Goal: Communication & Community: Answer question/provide support

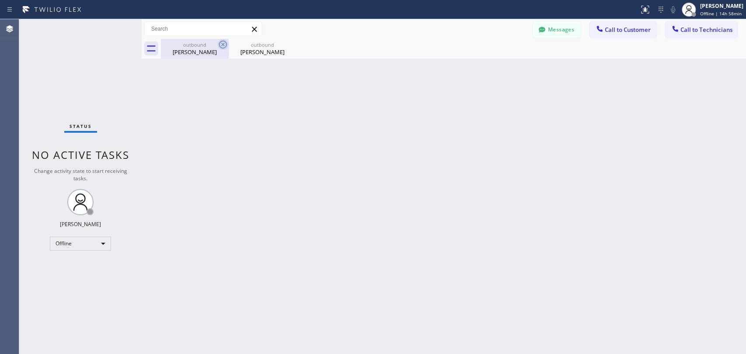
click at [220, 46] on icon at bounding box center [223, 44] width 10 height 10
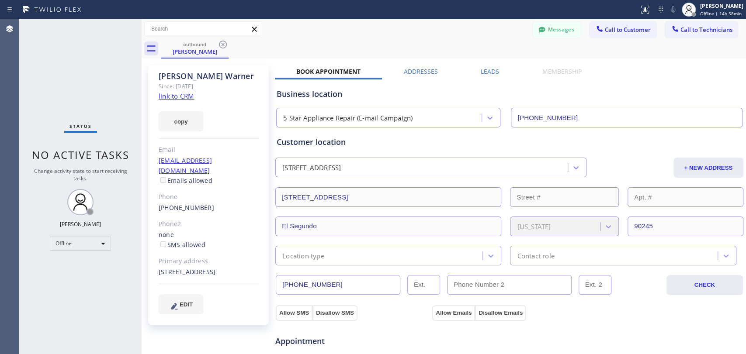
click at [220, 46] on icon at bounding box center [223, 44] width 10 height 10
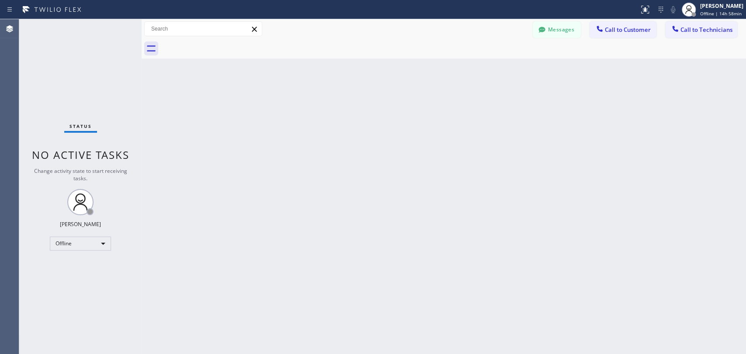
click at [377, 215] on div "Back to Dashboard Change Sender ID Customers Technicians AA Abraham Alvarado 10…" at bounding box center [444, 186] width 604 height 335
click at [582, 30] on div "Messages" at bounding box center [560, 28] width 57 height 15
click at [570, 31] on button "Messages" at bounding box center [556, 29] width 48 height 17
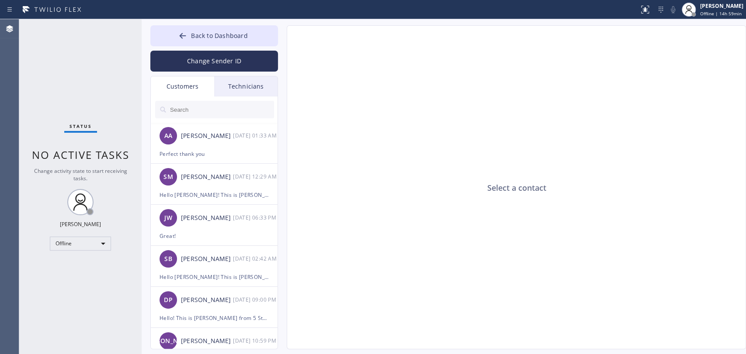
click at [241, 94] on div "Technicians" at bounding box center [245, 86] width 63 height 20
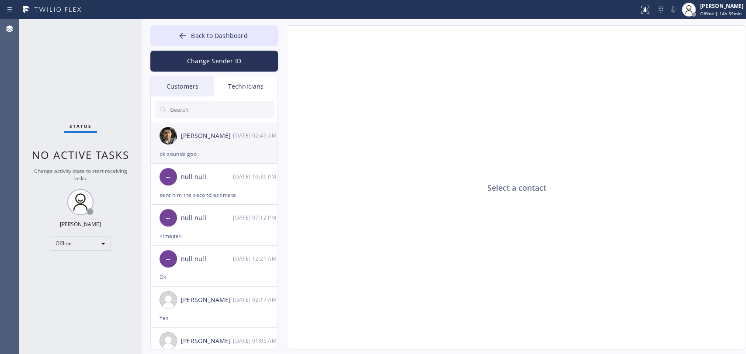
click at [221, 144] on div "Arsen Emirian 10/09 02:49 AM" at bounding box center [215, 136] width 128 height 26
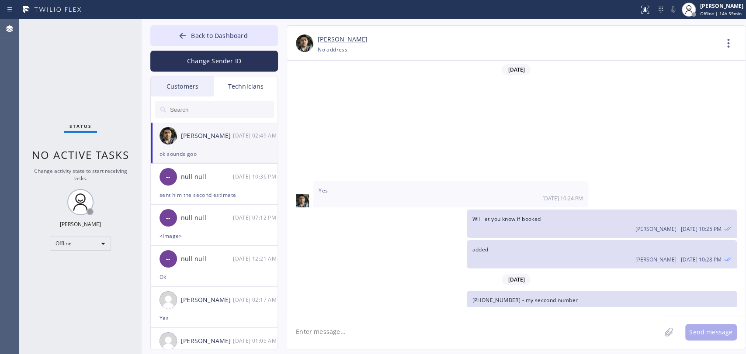
scroll to position [157, 0]
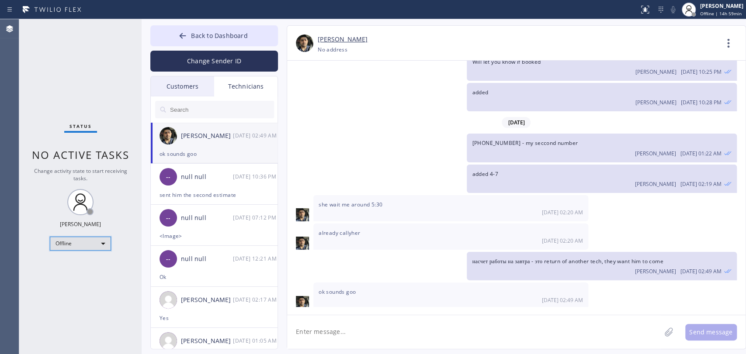
click at [85, 245] on div "Offline" at bounding box center [80, 244] width 61 height 14
click at [84, 265] on li "Available" at bounding box center [79, 265] width 59 height 10
drag, startPoint x: 175, startPoint y: 32, endPoint x: 403, endPoint y: 41, distance: 227.7
click at [176, 33] on button "Back to Dashboard" at bounding box center [214, 35] width 128 height 21
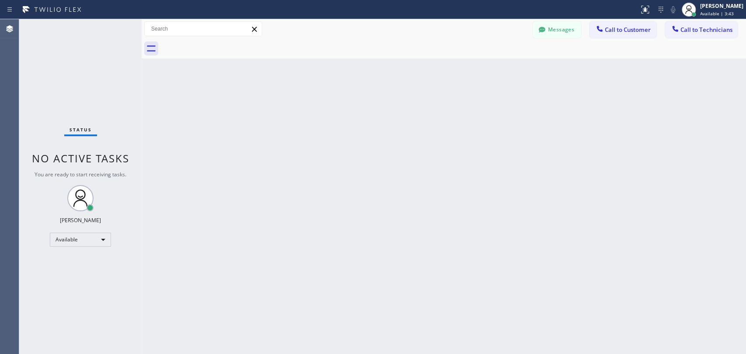
drag, startPoint x: 709, startPoint y: 27, endPoint x: 617, endPoint y: 36, distance: 92.6
click at [708, 28] on span "Call to Technicians" at bounding box center [706, 30] width 52 height 8
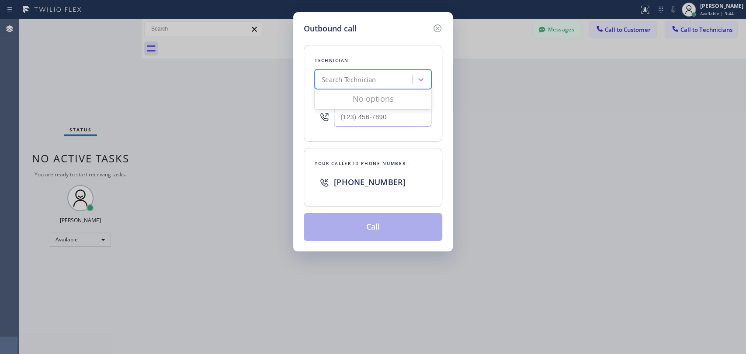
click at [377, 76] on div "Search Technician" at bounding box center [364, 79] width 95 height 15
type input "vach"
click at [346, 97] on div "Vache Katabyan" at bounding box center [372, 98] width 117 height 16
type input "(818) 261-4699"
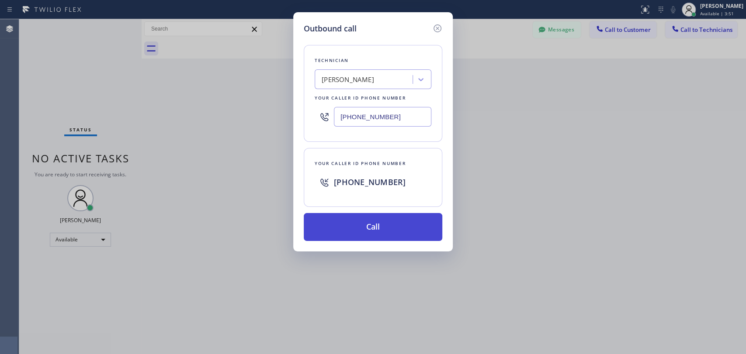
click at [376, 224] on button "Call" at bounding box center [373, 227] width 138 height 28
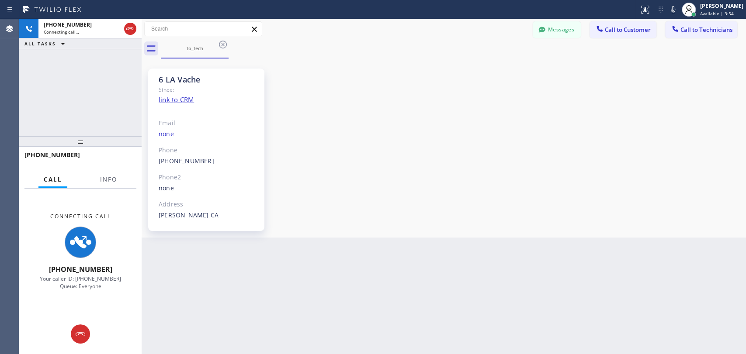
scroll to position [23286, 0]
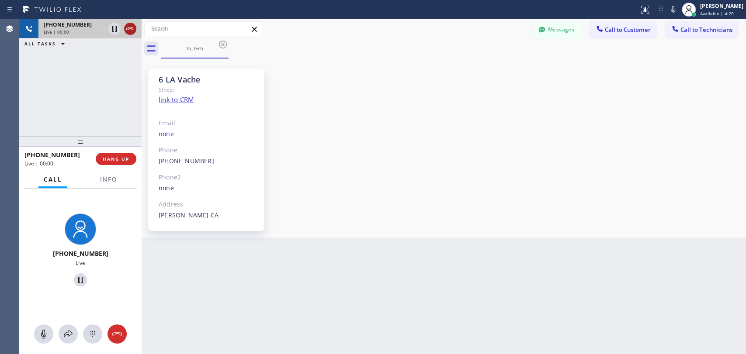
click at [125, 29] on icon at bounding box center [130, 29] width 10 height 10
click at [125, 166] on div "+18182614699 Live | 00:00 HANG UP" at bounding box center [80, 159] width 112 height 23
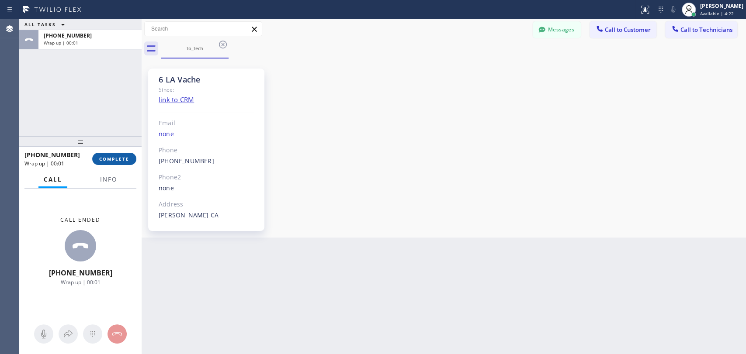
click at [121, 159] on button "COMPLETE" at bounding box center [114, 159] width 44 height 12
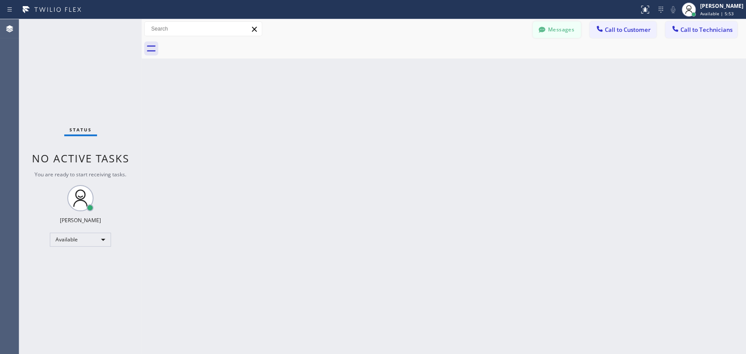
click at [568, 28] on button "Messages" at bounding box center [556, 29] width 48 height 17
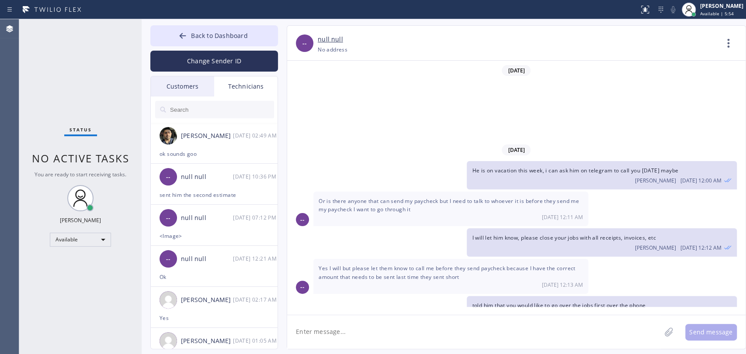
click at [193, 109] on input "text" at bounding box center [221, 109] width 105 height 17
click at [193, 108] on input "text" at bounding box center [221, 109] width 105 height 17
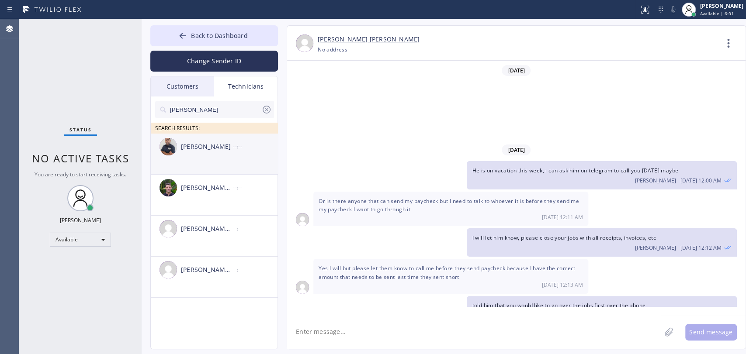
type input "[PERSON_NAME]"
click at [188, 160] on li "Mamet Jalilzade --:--" at bounding box center [215, 154] width 128 height 41
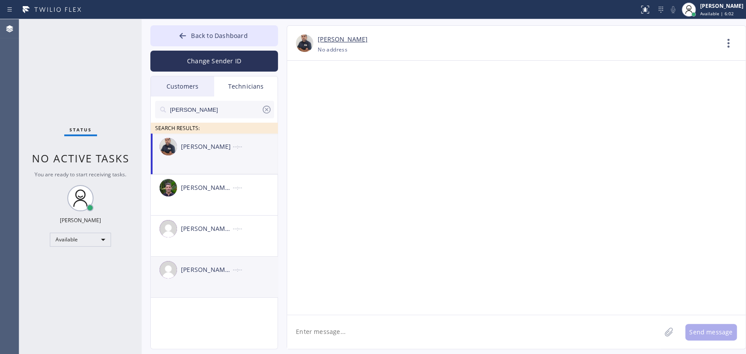
click at [212, 282] on div "[PERSON_NAME] [PERSON_NAME] --:--" at bounding box center [215, 270] width 128 height 26
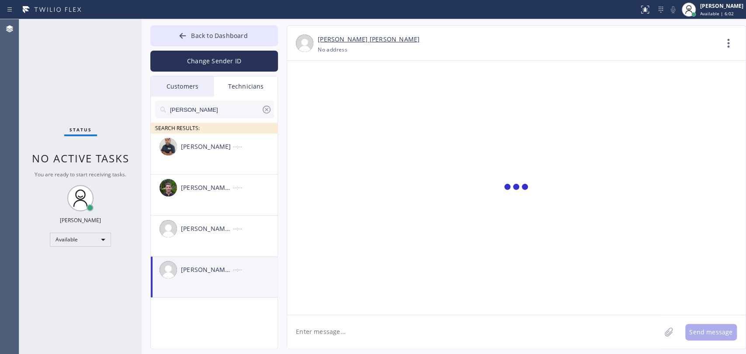
click at [343, 338] on textarea at bounding box center [473, 332] width 373 height 34
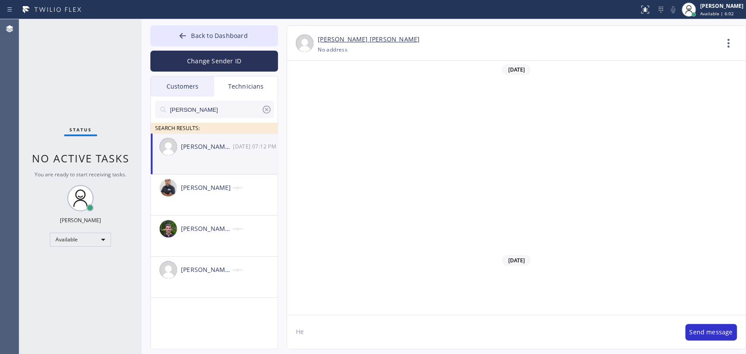
scroll to position [13435, 0]
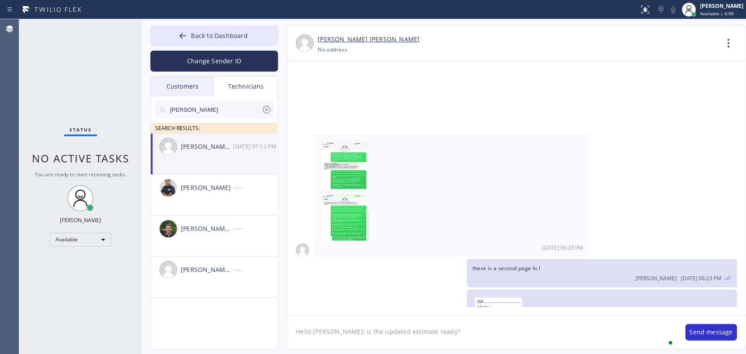
type textarea "Hello [PERSON_NAME]! Is the updated estimate ready?"
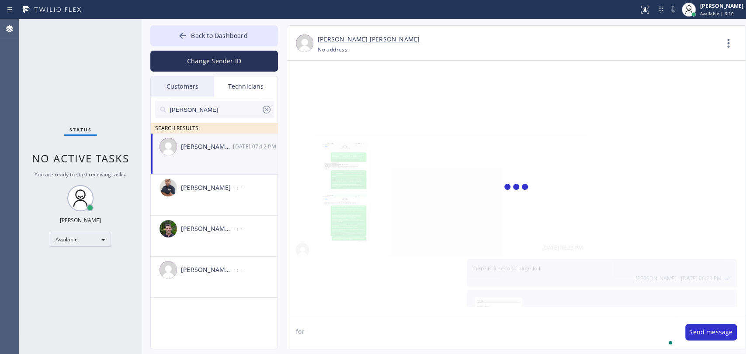
scroll to position [13485, 0]
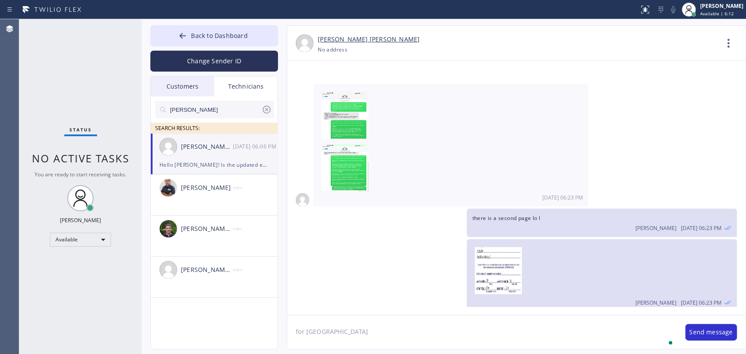
type textarea "for [GEOGRAPHIC_DATA]"
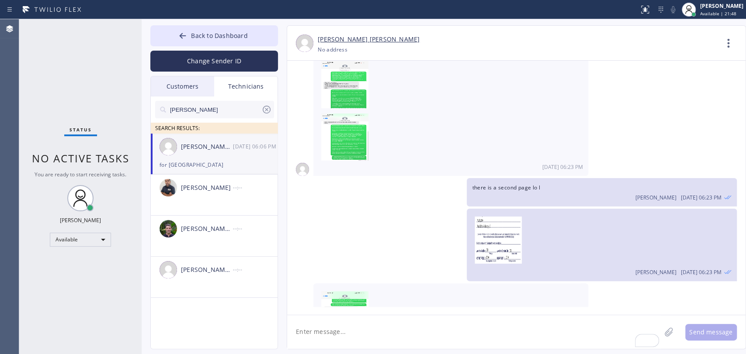
click at [186, 139] on div "Michael Jr Garcia 10/09 06:06 PM" at bounding box center [215, 147] width 128 height 26
click at [191, 36] on button "Back to Dashboard" at bounding box center [214, 35] width 128 height 21
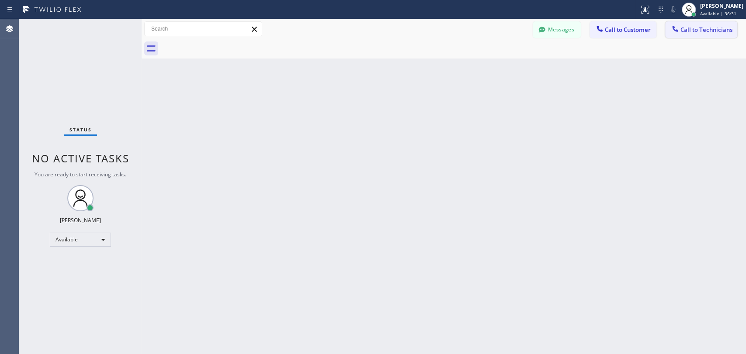
click at [714, 33] on span "Call to Technicians" at bounding box center [706, 30] width 52 height 8
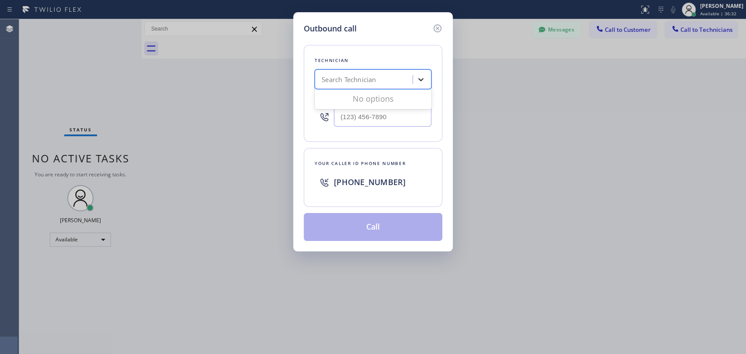
click at [420, 81] on icon at bounding box center [420, 79] width 9 height 9
type input "seva"
click at [344, 111] on div "Sevak Shirvanian" at bounding box center [372, 114] width 117 height 16
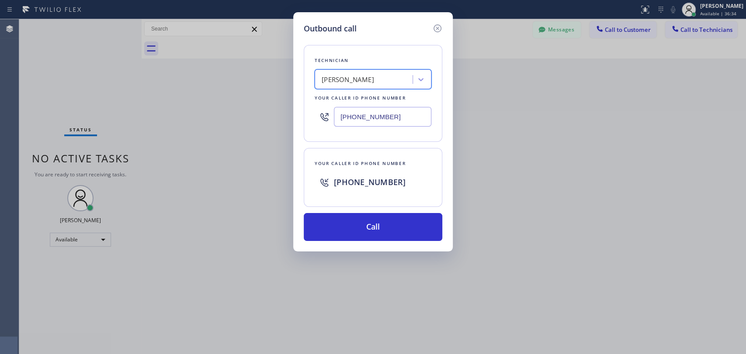
drag, startPoint x: 350, startPoint y: 91, endPoint x: 352, endPoint y: 86, distance: 5.1
click at [351, 90] on div "Technician option Sevak Shirvanian, selected. 2 results available. Select is fo…" at bounding box center [373, 93] width 138 height 97
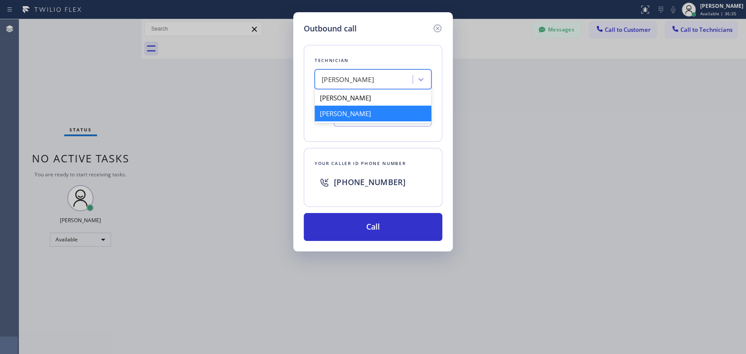
click at [352, 82] on div "Sevak Shirvanian" at bounding box center [347, 80] width 52 height 10
click at [348, 99] on div "Sevan Parseghian" at bounding box center [372, 98] width 117 height 16
type input "(818) 480-0219"
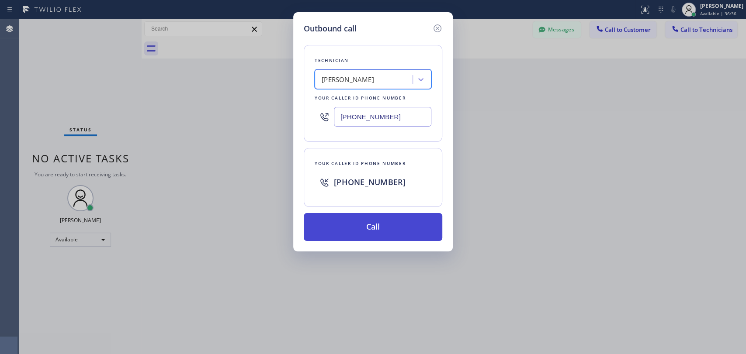
click at [358, 231] on button "Call" at bounding box center [373, 227] width 138 height 28
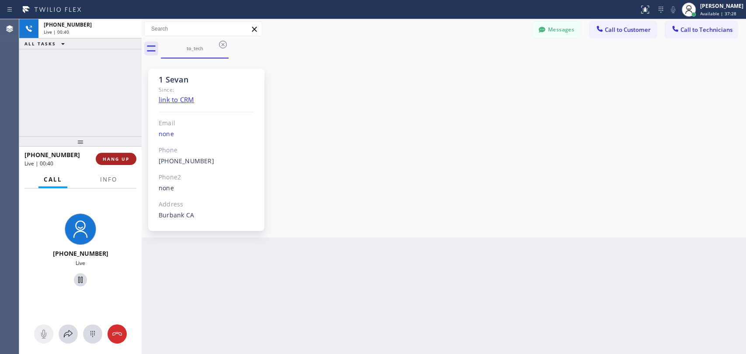
click at [122, 157] on button "HANG UP" at bounding box center [116, 159] width 41 height 12
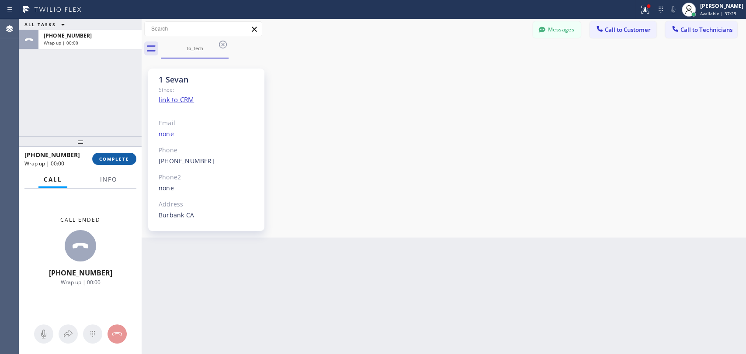
click at [122, 157] on span "COMPLETE" at bounding box center [114, 159] width 30 height 6
click at [109, 110] on div "ALL TASKS ALL TASKS ACTIVE TASKS TASKS IN WRAP UP +18184800219 Wrap up | 00:00" at bounding box center [80, 77] width 122 height 117
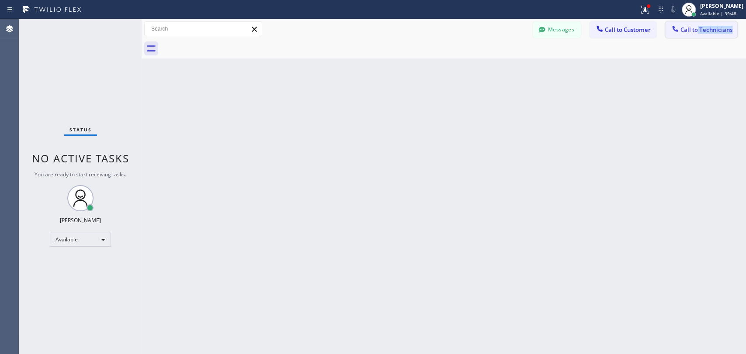
click at [697, 37] on div "Messages Call to Customer Call to Technicians Outbound call Location Search loc…" at bounding box center [444, 38] width 604 height 39
click at [701, 32] on span "Call to Technicians" at bounding box center [706, 30] width 52 height 8
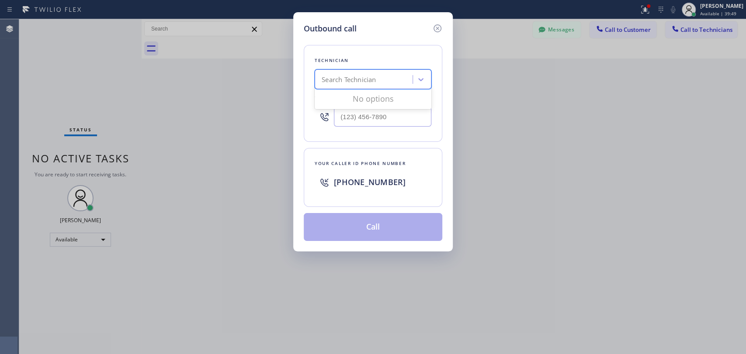
click at [359, 88] on div "Search Technician" at bounding box center [372, 79] width 117 height 20
type input "seva"
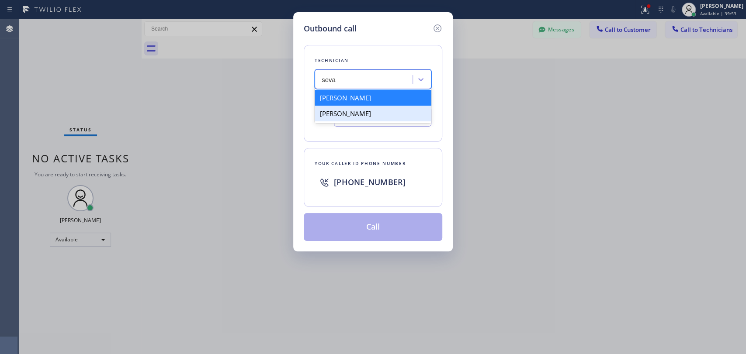
click at [357, 112] on div "Sevak Shirvanian" at bounding box center [372, 114] width 117 height 16
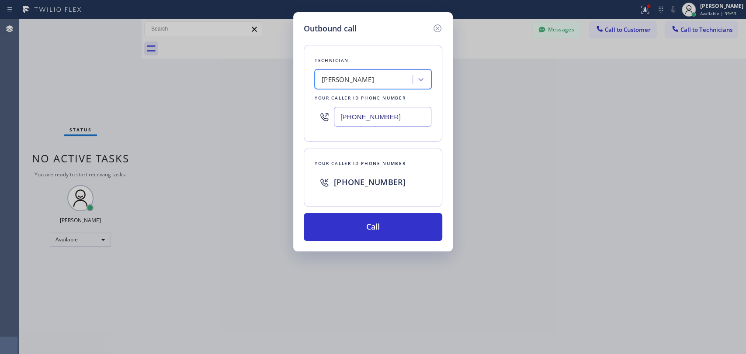
click at [359, 85] on div "Sevak Shirvanian" at bounding box center [364, 79] width 95 height 15
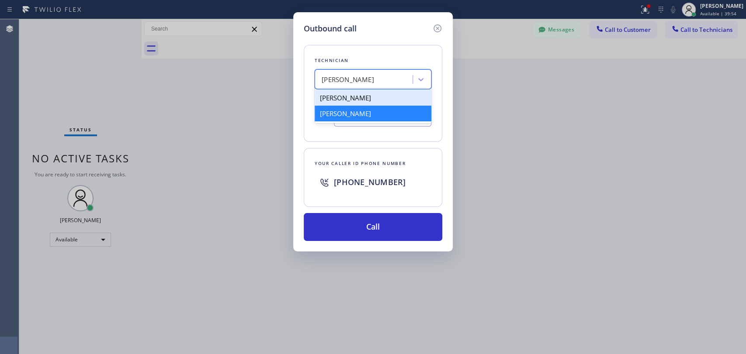
click at [351, 100] on div "Sevan Parseghian" at bounding box center [372, 98] width 117 height 16
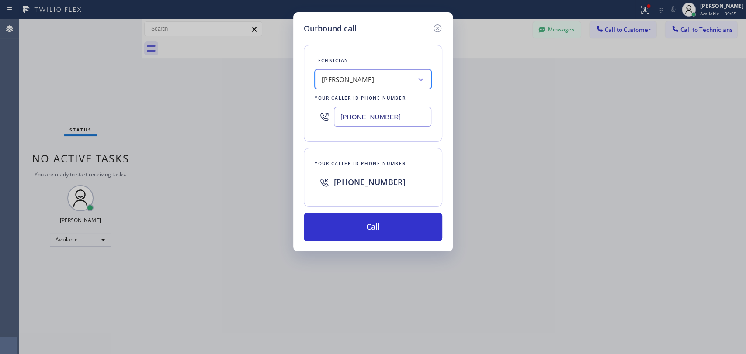
type input "(818) 480-0219"
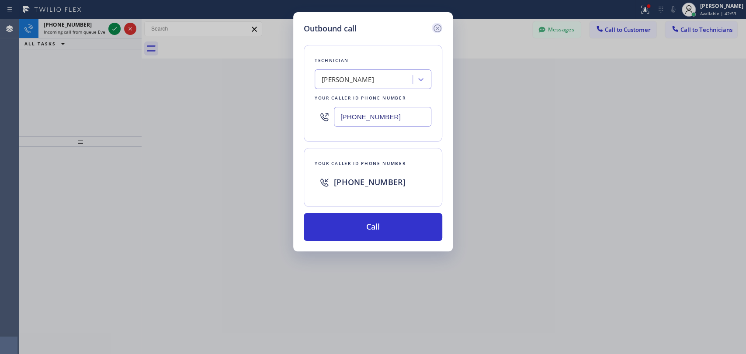
click at [440, 31] on icon at bounding box center [437, 28] width 10 height 10
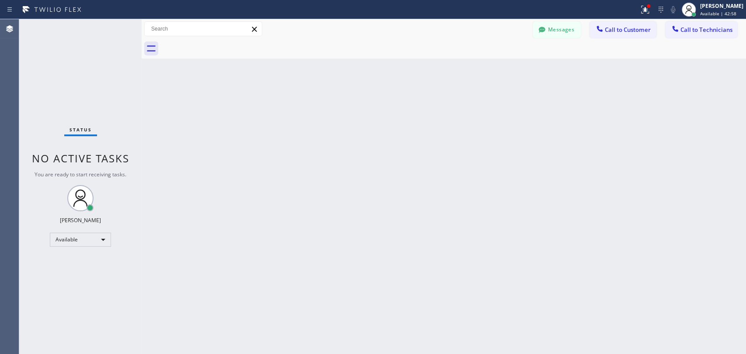
click at [95, 164] on span "No active tasks" at bounding box center [80, 158] width 97 height 14
click at [92, 163] on span "No active tasks" at bounding box center [80, 158] width 97 height 14
click at [307, 120] on div "Back to Dashboard Change Sender ID Customers Technicians AA Abraham Alvarado 10…" at bounding box center [444, 186] width 604 height 335
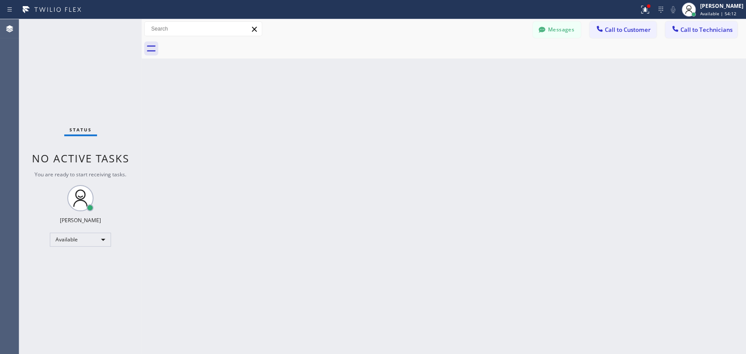
click at [99, 104] on div "Status No active tasks You are ready to start receiving tasks. Oleksiy Dmitriev…" at bounding box center [80, 186] width 122 height 335
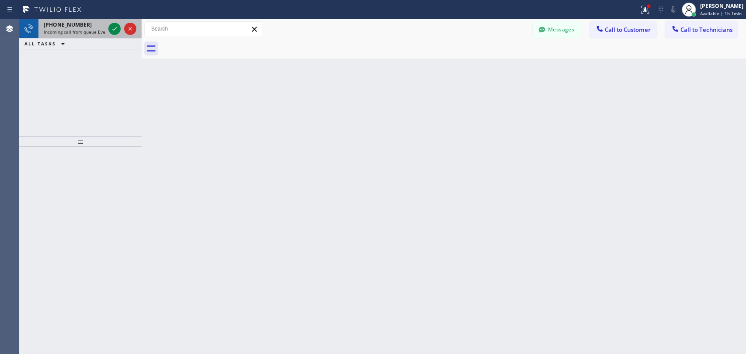
click at [76, 29] on span "Incoming call from queue Everybody" at bounding box center [82, 32] width 76 height 6
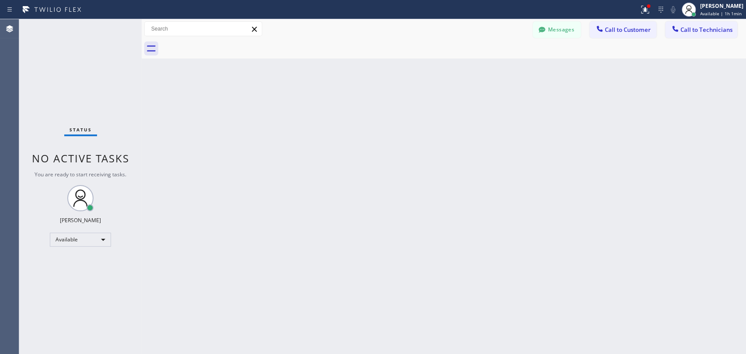
click at [257, 186] on div "Back to Dashboard Change Sender ID Customers Technicians AA Abraham Alvarado 10…" at bounding box center [444, 186] width 604 height 335
click at [288, 123] on div "Back to Dashboard Change Sender ID Customers Technicians AA Abraham Alvarado 10…" at bounding box center [444, 186] width 604 height 335
click at [237, 246] on div "Back to Dashboard Change Sender ID Customers Technicians AA Abraham Alvarado 10…" at bounding box center [444, 186] width 604 height 335
click at [276, 172] on div "Back to Dashboard Change Sender ID Customers Technicians AA Abraham Alvarado 10…" at bounding box center [444, 186] width 604 height 335
click at [273, 103] on div "Back to Dashboard Change Sender ID Customers Technicians AA Abraham Alvarado 10…" at bounding box center [444, 186] width 604 height 335
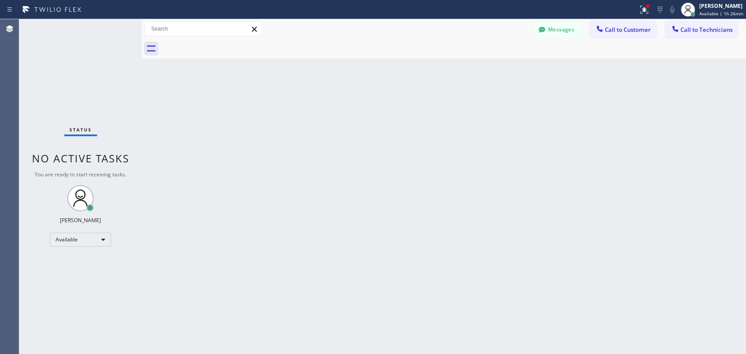
click at [273, 238] on div "Back to Dashboard Change Sender ID Customers Technicians AA Abraham Alvarado 10…" at bounding box center [444, 186] width 604 height 335
click at [227, 130] on div "Back to Dashboard Change Sender ID Customers Technicians AA Abraham Alvarado 10…" at bounding box center [444, 186] width 604 height 335
click at [215, 83] on div "Back to Dashboard Change Sender ID Customers Technicians AA Abraham Alvarado 10…" at bounding box center [444, 186] width 604 height 335
click at [279, 118] on div "Back to Dashboard Change Sender ID Customers Technicians AA Abraham Alvarado 10…" at bounding box center [444, 186] width 604 height 335
click at [294, 164] on div "Back to Dashboard Change Sender ID Customers Technicians AA Abraham Alvarado 10…" at bounding box center [444, 186] width 604 height 335
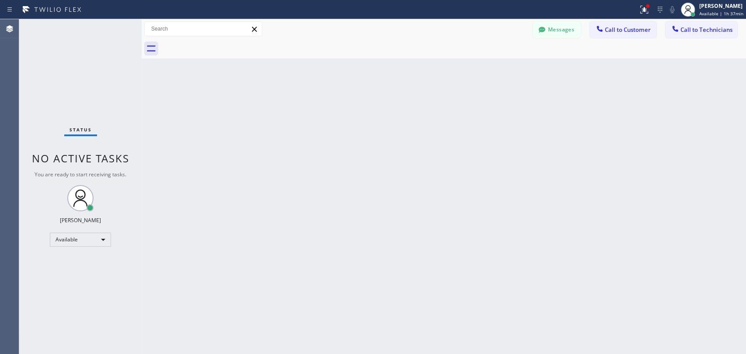
drag, startPoint x: 390, startPoint y: 240, endPoint x: 688, endPoint y: 338, distance: 313.8
click at [391, 240] on div "Back to Dashboard Change Sender ID Customers Technicians AA Abraham Alvarado 10…" at bounding box center [444, 186] width 604 height 335
click at [342, 96] on div "Back to Dashboard Change Sender ID Customers Technicians AA Abraham Alvarado 10…" at bounding box center [444, 186] width 604 height 335
click at [459, 229] on div "Back to Dashboard Change Sender ID Customers Technicians AA Abraham Alvarado 10…" at bounding box center [444, 186] width 604 height 335
click at [270, 151] on div "Back to Dashboard Change Sender ID Customers Technicians AA Abraham Alvarado 10…" at bounding box center [444, 186] width 604 height 335
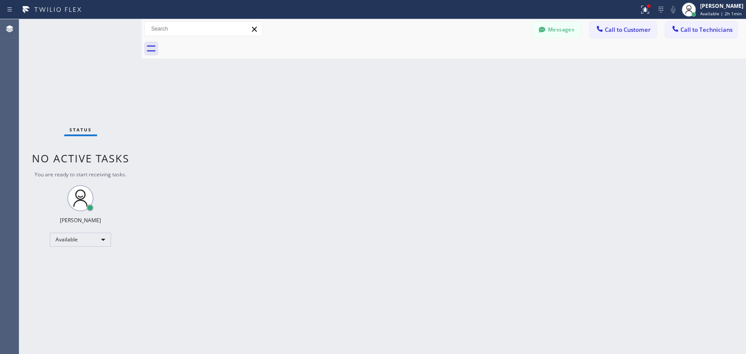
drag, startPoint x: 429, startPoint y: 273, endPoint x: 428, endPoint y: 205, distance: 67.7
click at [429, 273] on div "Back to Dashboard Change Sender ID Customers Technicians AA Abraham Alvarado 10…" at bounding box center [444, 186] width 604 height 335
click at [277, 206] on div "Back to Dashboard Change Sender ID Customers Technicians AA Abraham Alvarado 10…" at bounding box center [444, 186] width 604 height 335
drag, startPoint x: 565, startPoint y: 32, endPoint x: 464, endPoint y: 33, distance: 101.3
click at [565, 32] on button "Messages" at bounding box center [556, 29] width 48 height 17
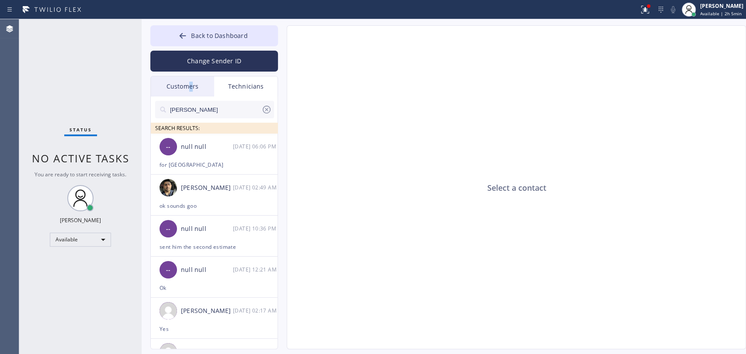
drag, startPoint x: 191, startPoint y: 82, endPoint x: 188, endPoint y: 105, distance: 23.3
click at [190, 83] on div "Customers" at bounding box center [182, 86] width 63 height 20
click at [0, 0] on input "text" at bounding box center [0, 0] width 0 height 0
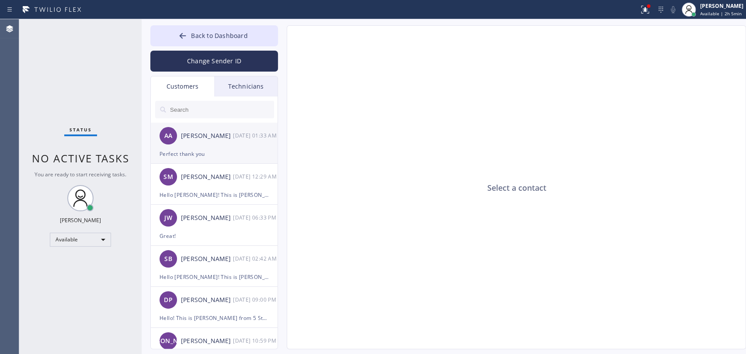
click at [215, 154] on div "Perfect thank you" at bounding box center [213, 154] width 109 height 10
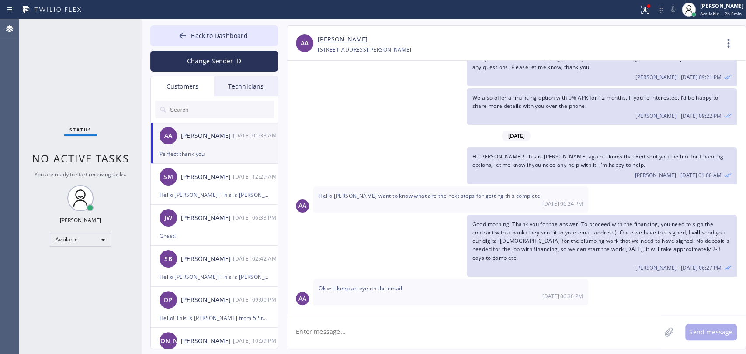
scroll to position [194, 0]
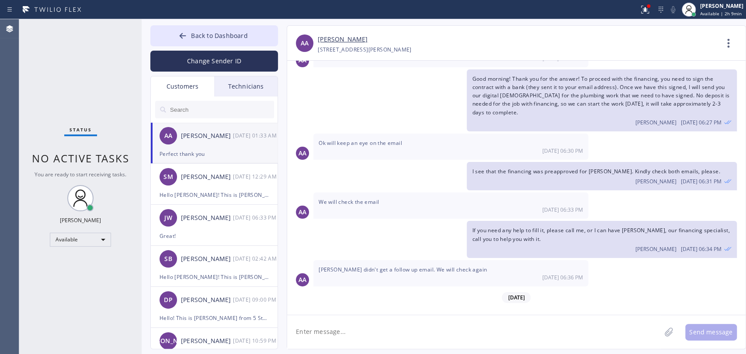
click at [70, 148] on div "Status No active tasks You are ready to start receiving tasks. Oleksiy Dmitriev…" at bounding box center [80, 186] width 122 height 335
click at [70, 150] on div "Status No active tasks You are ready to start receiving tasks. Oleksiy Dmitriev…" at bounding box center [80, 186] width 122 height 335
click at [66, 156] on span "No active tasks" at bounding box center [80, 158] width 97 height 14
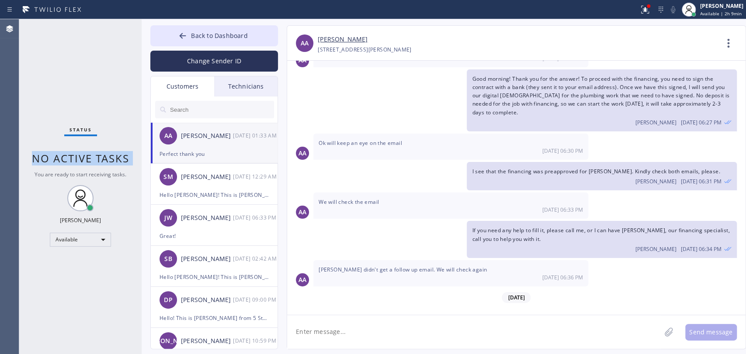
click at [66, 156] on span "No active tasks" at bounding box center [80, 158] width 97 height 14
click at [63, 159] on span "No active tasks" at bounding box center [80, 158] width 97 height 14
drag, startPoint x: 50, startPoint y: 163, endPoint x: 131, endPoint y: 162, distance: 81.7
click at [130, 162] on div "Status No active tasks You are ready to start receiving tasks. Oleksiy Dmitriev…" at bounding box center [80, 186] width 122 height 335
click at [132, 162] on div "Status No active tasks You are ready to start receiving tasks. Oleksiy Dmitriev…" at bounding box center [80, 186] width 122 height 335
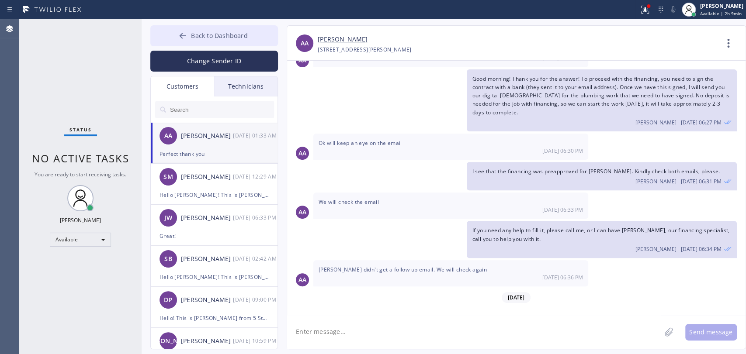
click at [205, 33] on span "Back to Dashboard" at bounding box center [219, 35] width 56 height 8
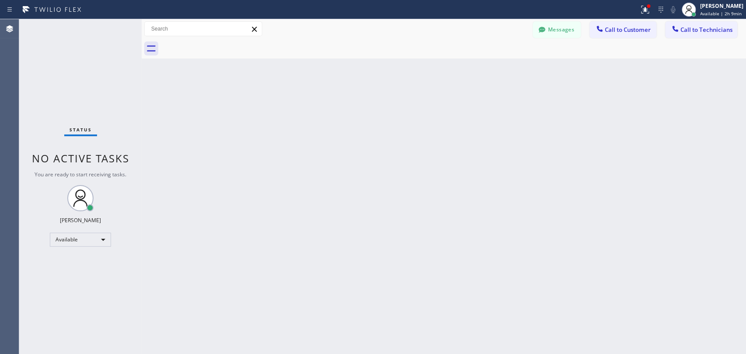
click at [43, 104] on div "Status No active tasks You are ready to start receiving tasks. Oleksiy Dmitriev…" at bounding box center [80, 186] width 122 height 335
drag, startPoint x: 49, startPoint y: 148, endPoint x: 131, endPoint y: 162, distance: 83.2
click at [128, 163] on div "Status No active tasks You are ready to start receiving tasks. Oleksiy Dmitriev…" at bounding box center [80, 186] width 122 height 335
click at [131, 162] on div "Status No active tasks You are ready to start receiving tasks. Oleksiy Dmitriev…" at bounding box center [80, 186] width 122 height 335
drag, startPoint x: 131, startPoint y: 162, endPoint x: 61, endPoint y: 160, distance: 70.3
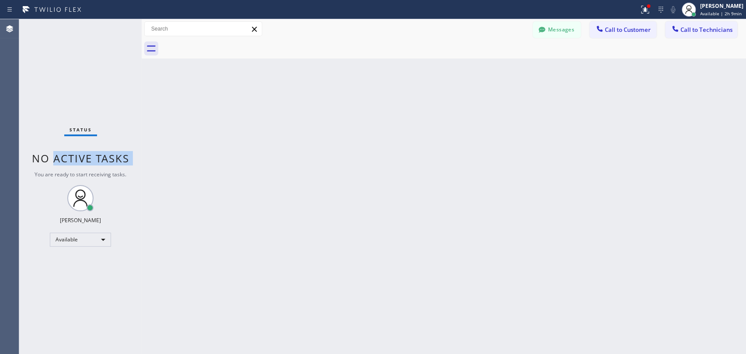
click at [61, 160] on div "Status No active tasks You are ready to start receiving tasks. Oleksiy Dmitriev…" at bounding box center [80, 186] width 122 height 335
click at [61, 160] on span "No active tasks" at bounding box center [80, 158] width 97 height 14
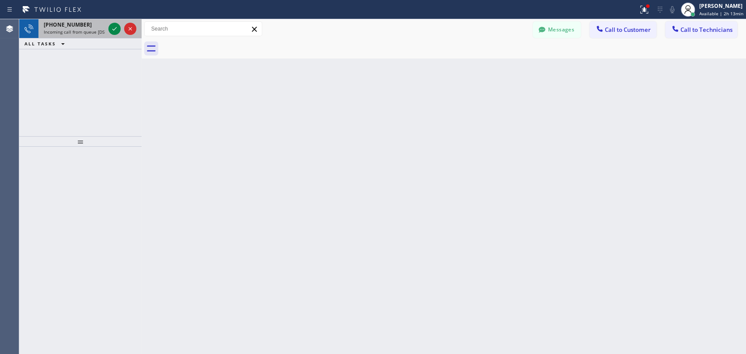
click at [81, 38] on div "+19517518609 Incoming call from queue [DSRs]" at bounding box center [72, 28] width 68 height 19
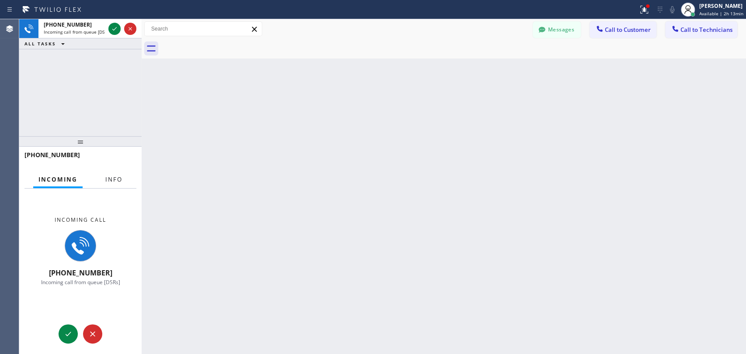
click at [121, 179] on span "Info" at bounding box center [113, 180] width 17 height 8
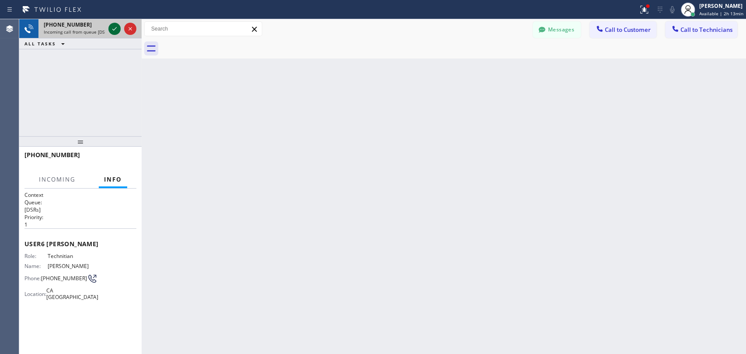
click at [116, 29] on icon at bounding box center [114, 29] width 10 height 10
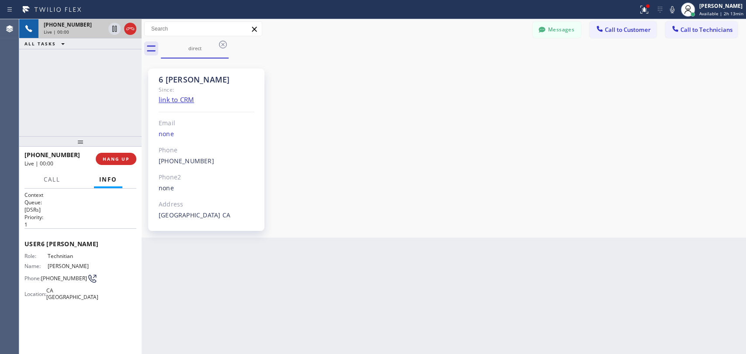
scroll to position [14083, 0]
click at [335, 226] on div "6 OC Christopher Since: link to CRM Email none Phone (951) 751-8609 Outbound ca…" at bounding box center [444, 148] width 600 height 175
drag, startPoint x: 77, startPoint y: 134, endPoint x: 77, endPoint y: 144, distance: 10.5
click at [77, 144] on div "+19517518609 Live | 11:00 ALL TASKS ALL TASKS ACTIVE TASKS TASKS IN WRAP UP +19…" at bounding box center [80, 186] width 122 height 335
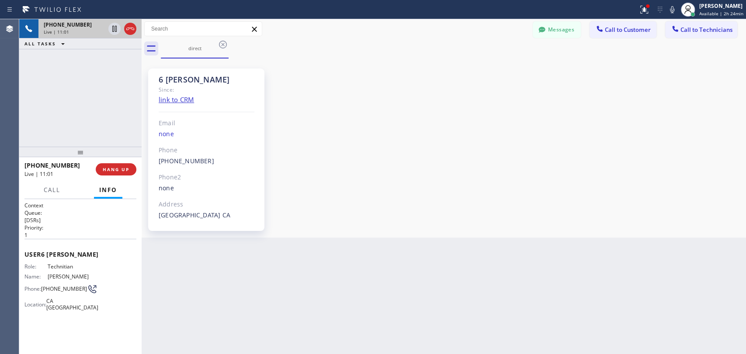
click at [77, 144] on div "+19517518609 Live | 11:01 ALL TASKS ALL TASKS ACTIVE TASKS TASKS IN WRAP UP +19…" at bounding box center [80, 186] width 122 height 335
click at [80, 124] on div "+19517518609 Live | 11:01 ALL TASKS ALL TASKS ACTIVE TASKS TASKS IN WRAP UP" at bounding box center [80, 83] width 122 height 128
click at [235, 69] on div "6 OC Christopher Since: link to CRM Email none Phone (951) 751-8609 Outbound ca…" at bounding box center [206, 150] width 116 height 162
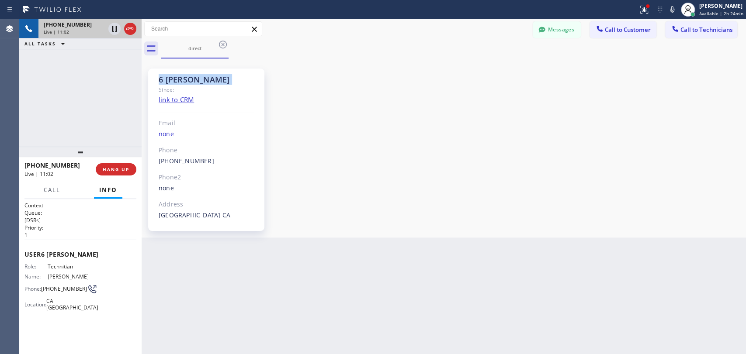
click at [233, 71] on div "6 OC Christopher Since: link to CRM Email none Phone (951) 751-8609 Outbound ca…" at bounding box center [206, 150] width 116 height 162
click at [224, 73] on div "6 OC Christopher Since: link to CRM Email none Phone (951) 751-8609 Outbound ca…" at bounding box center [206, 150] width 116 height 162
click at [111, 173] on button "HANG UP" at bounding box center [116, 169] width 41 height 12
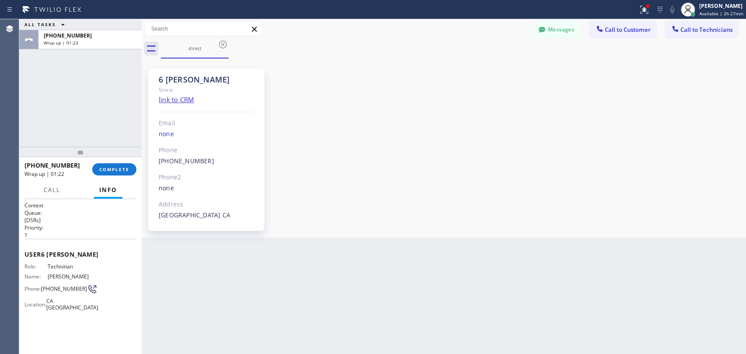
click at [117, 160] on div "+19517518609 Wrap up | 01:22 COMPLETE" at bounding box center [80, 169] width 112 height 23
click at [115, 172] on span "COMPLETE" at bounding box center [114, 169] width 30 height 6
drag, startPoint x: 108, startPoint y: 132, endPoint x: 257, endPoint y: 1, distance: 198.1
click at [108, 131] on div "ALL TASKS ALL TASKS ACTIVE TASKS TASKS IN WRAP UP +19517518609 Wrap up | 01:23" at bounding box center [80, 83] width 122 height 128
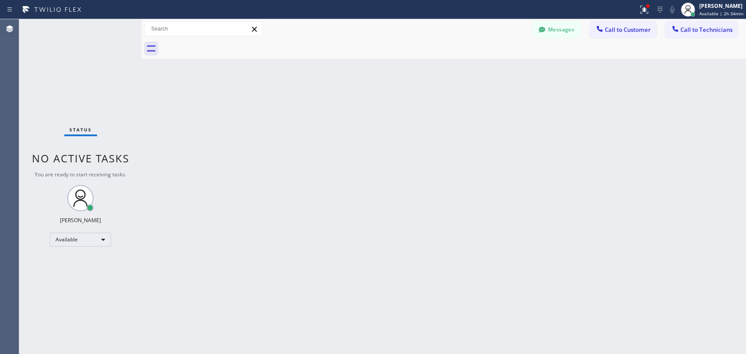
click at [445, 216] on div "Back to Dashboard Change Sender ID Customers Technicians AA Abraham Alvarado 10…" at bounding box center [444, 186] width 604 height 335
click at [217, 91] on div "Back to Dashboard Change Sender ID Customers Technicians AA Abraham Alvarado 10…" at bounding box center [444, 186] width 604 height 335
click at [324, 73] on div "Back to Dashboard Change Sender ID Customers Technicians AA Abraham Alvarado 10…" at bounding box center [444, 186] width 604 height 335
drag, startPoint x: 576, startPoint y: 28, endPoint x: 210, endPoint y: 103, distance: 374.0
click at [576, 28] on button "Messages" at bounding box center [556, 29] width 48 height 17
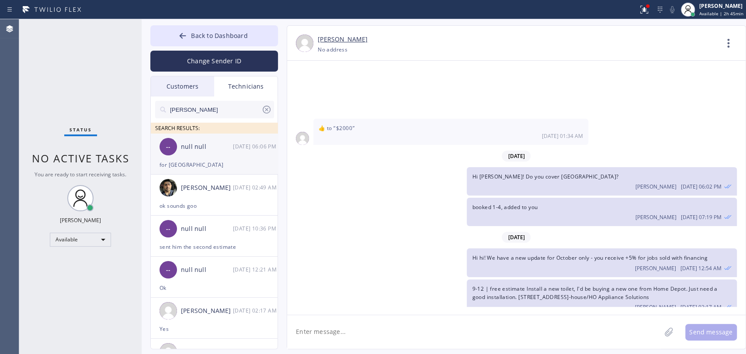
click at [208, 168] on div "for [GEOGRAPHIC_DATA]" at bounding box center [213, 165] width 109 height 10
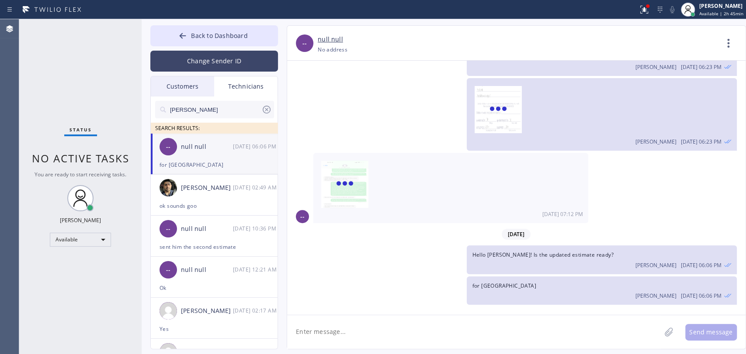
scroll to position [13516, 0]
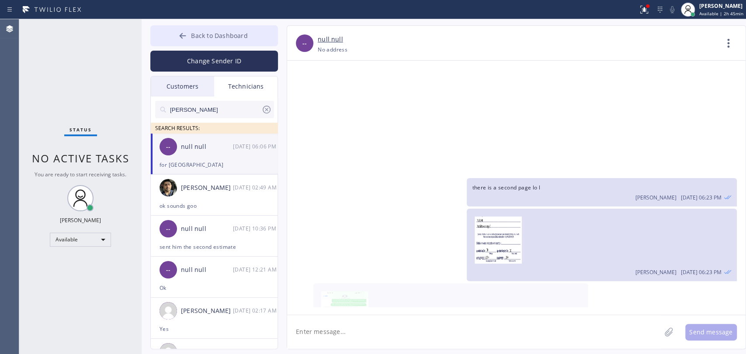
click at [221, 35] on span "Back to Dashboard" at bounding box center [219, 35] width 56 height 8
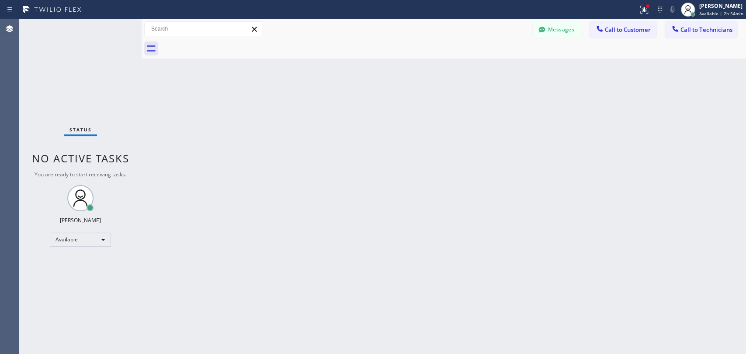
click at [356, 142] on div "Back to Dashboard Change Sender ID Customers Technicians AA Abraham Alvarado 10…" at bounding box center [444, 186] width 604 height 335
click at [537, 180] on div "Back to Dashboard Change Sender ID Customers Technicians AA Abraham Alvarado 10…" at bounding box center [444, 186] width 604 height 335
click at [600, 187] on div "Back to Dashboard Change Sender ID Customers Technicians AA Abraham Alvarado 10…" at bounding box center [444, 186] width 604 height 335
click at [559, 190] on div "Back to Dashboard Change Sender ID Customers Technicians AA Abraham Alvarado 10…" at bounding box center [444, 186] width 604 height 335
click at [184, 164] on div "Back to Dashboard Change Sender ID Customers Technicians AA Abraham Alvarado 10…" at bounding box center [444, 186] width 604 height 335
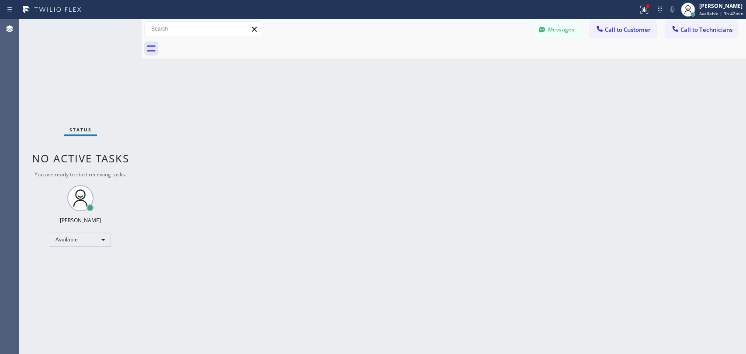
click at [357, 143] on div "Back to Dashboard Change Sender ID Customers Technicians AA Abraham Alvarado 10…" at bounding box center [444, 186] width 604 height 335
click at [700, 31] on span "Call to Technicians" at bounding box center [706, 30] width 52 height 8
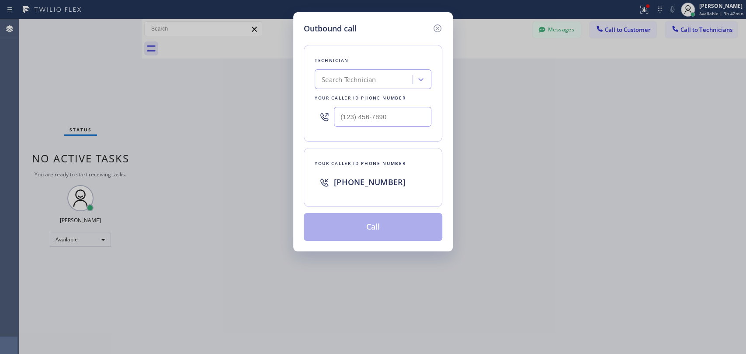
click at [363, 78] on div "Search Technician" at bounding box center [364, 79] width 95 height 15
type input "sevan"
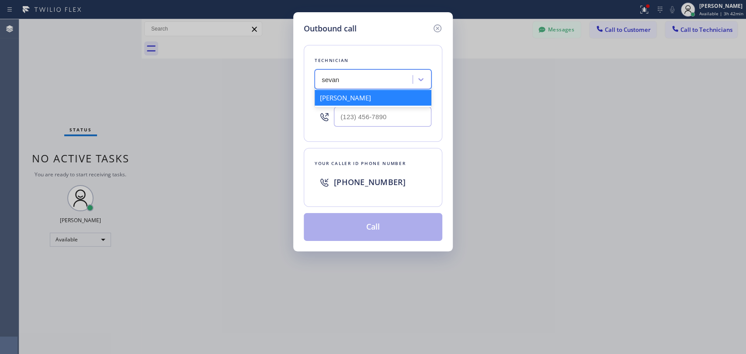
click at [350, 99] on div "Sevan Parseghian" at bounding box center [372, 98] width 117 height 16
type input "(818) 480-0219"
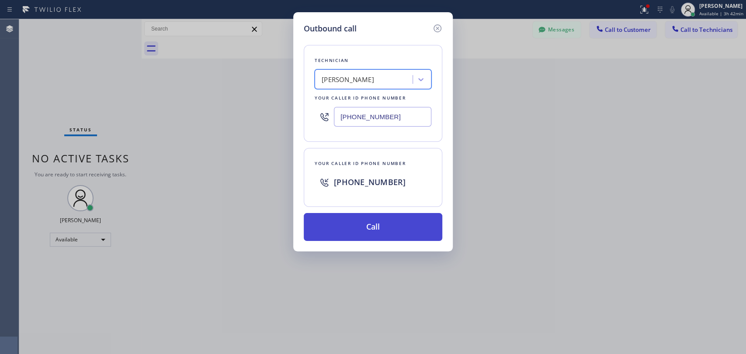
click at [387, 218] on button "Call" at bounding box center [373, 227] width 138 height 28
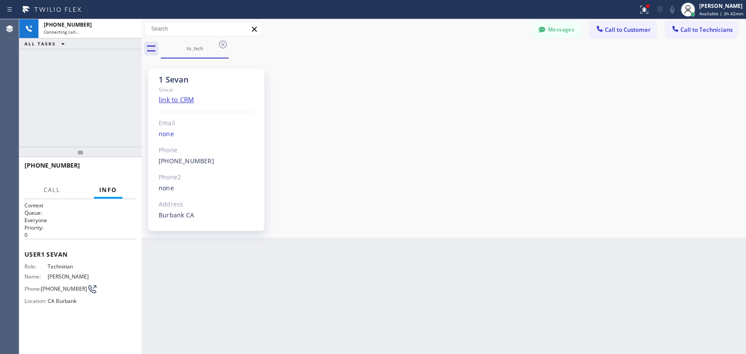
scroll to position [2671, 0]
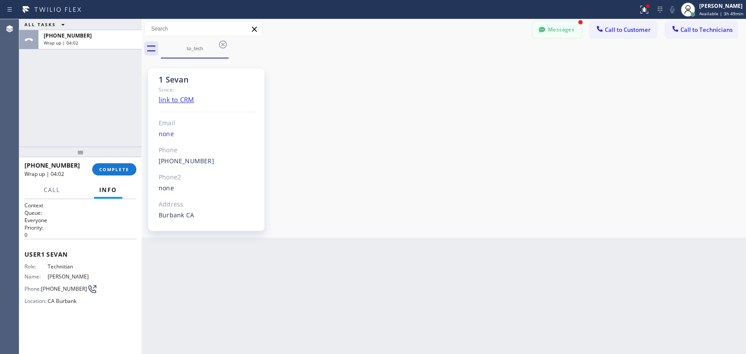
click at [560, 30] on button "Messages" at bounding box center [556, 29] width 48 height 17
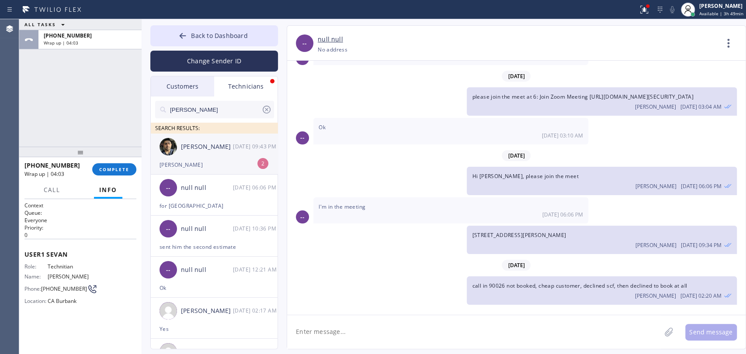
click at [211, 155] on div "Arsen Emirian 10/09 09:43 PM" at bounding box center [215, 147] width 128 height 26
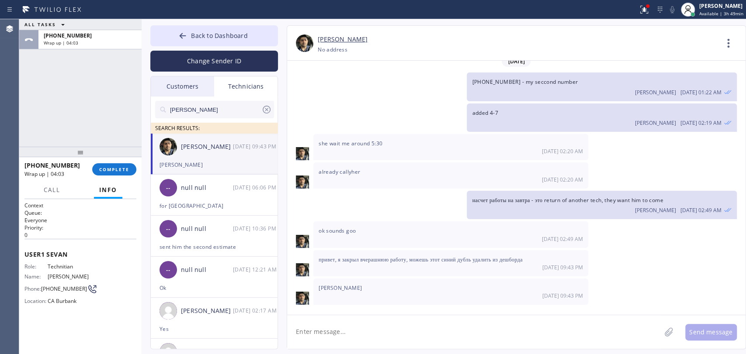
scroll to position [213, 0]
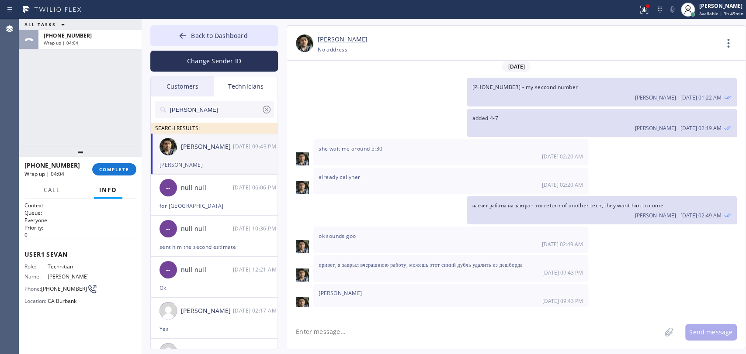
click at [372, 261] on span "привет, я закрыл вчерашнюю работу, можешь этот синий дубль удалить из дешборда" at bounding box center [420, 264] width 204 height 7
click at [412, 261] on span "привет, я закрыл вчерашнюю работу, можешь этот синий дубль удалить из дешборда" at bounding box center [420, 264] width 204 height 7
click at [459, 261] on span "привет, я закрыл вчерашнюю работу, можешь этот синий дубль удалить из дешборда" at bounding box center [420, 264] width 204 height 7
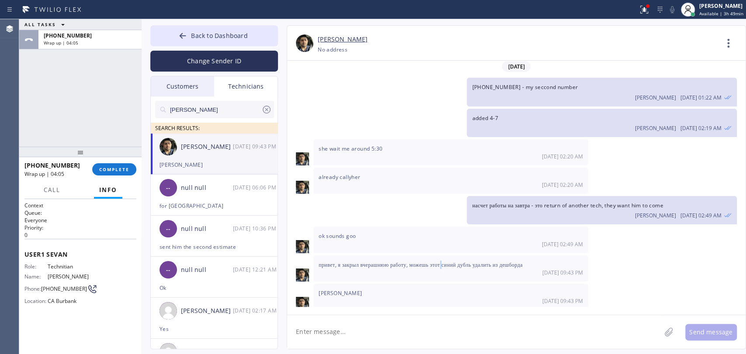
click at [459, 261] on span "привет, я закрыл вчерашнюю работу, можешь этот синий дубль удалить из дешборда" at bounding box center [420, 264] width 204 height 7
click at [480, 261] on span "привет, я закрыл вчерашнюю работу, можешь этот синий дубль удалить из дешборда" at bounding box center [420, 264] width 204 height 7
click at [319, 319] on textarea at bounding box center [473, 332] width 373 height 34
type textarea "G"
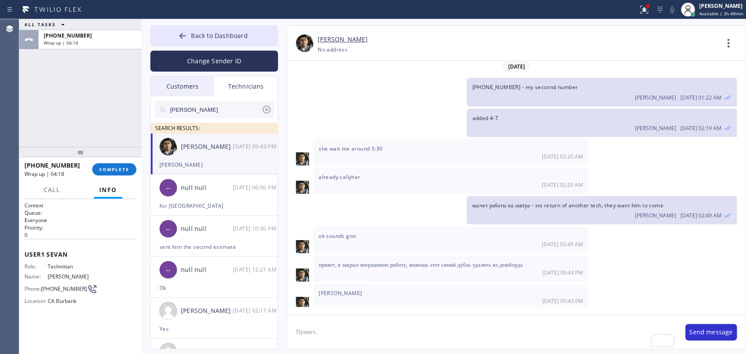
click at [362, 329] on textarea "Привет," at bounding box center [481, 332] width 389 height 34
type textarea "Привет, она сама закроется в конце дня, мы ее не можем закрыть"
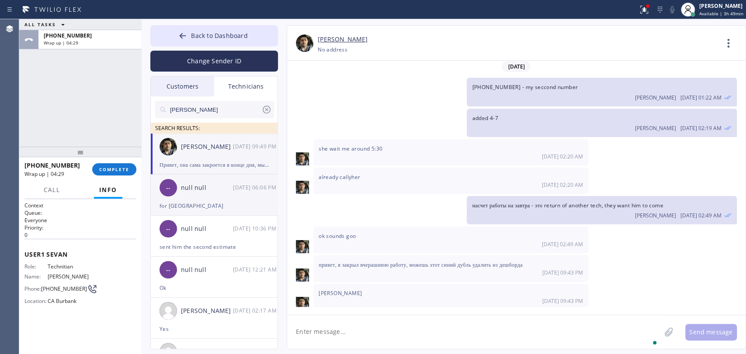
scroll to position [244, 0]
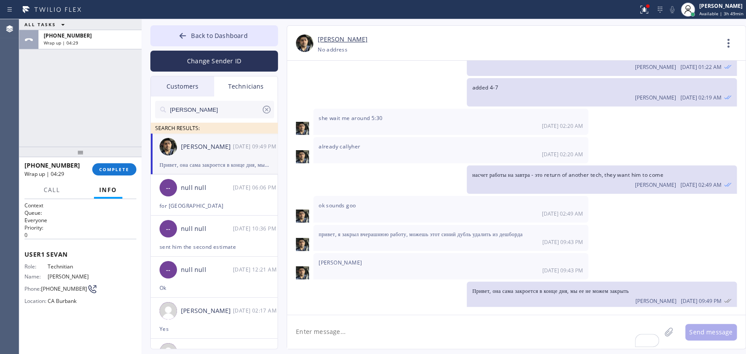
click at [94, 156] on div at bounding box center [80, 152] width 122 height 10
click at [94, 169] on button "COMPLETE" at bounding box center [114, 169] width 44 height 12
click at [108, 127] on div "ALL TASKS ALL TASKS ACTIVE TASKS TASKS IN WRAP UP +18184800219 Wrap up | 04:30" at bounding box center [80, 83] width 122 height 128
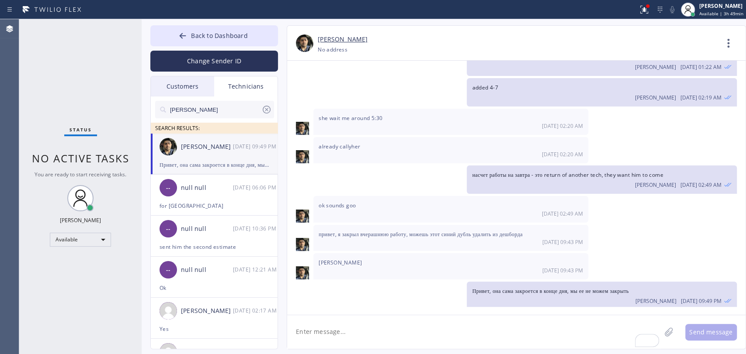
click at [374, 330] on textarea "To enrich screen reader interactions, please activate Accessibility in Grammarl…" at bounding box center [473, 332] width 373 height 34
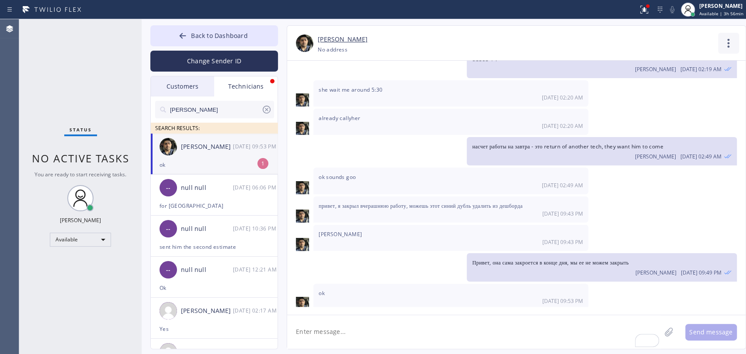
click at [732, 34] on icon at bounding box center [728, 43] width 21 height 21
click at [632, 90] on li "Call to Technician" at bounding box center [675, 89] width 127 height 23
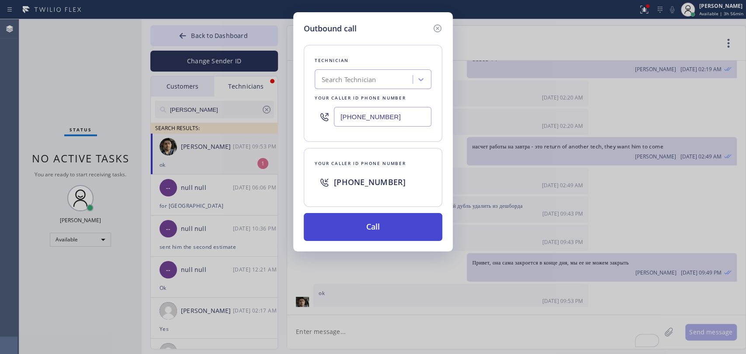
click at [357, 223] on button "Call" at bounding box center [373, 227] width 138 height 28
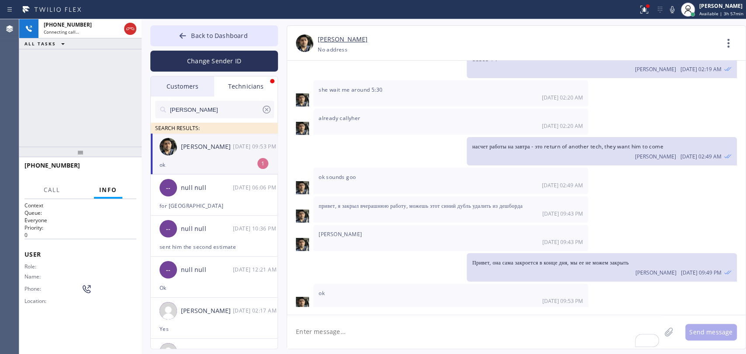
click at [124, 99] on div "+18189154634 Connecting call… ALL TASKS ALL TASKS ACTIVE TASKS TASKS IN WRAP UP" at bounding box center [80, 83] width 122 height 128
click at [105, 167] on span "HANG UP" at bounding box center [116, 169] width 27 height 6
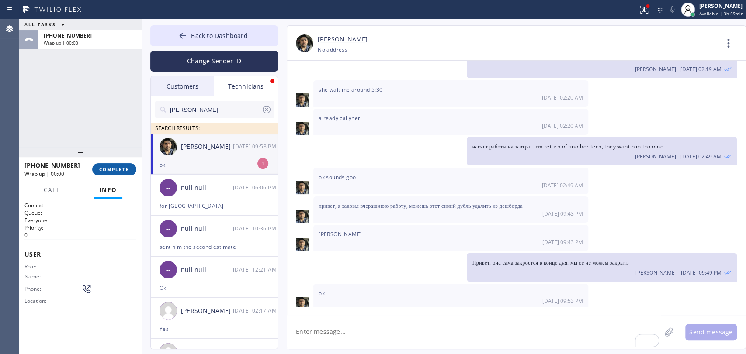
click at [105, 167] on span "COMPLETE" at bounding box center [114, 169] width 30 height 6
click at [98, 118] on div "ALL TASKS ALL TASKS ACTIVE TASKS TASKS IN WRAP UP +18189154634 Wrap up | 00:00" at bounding box center [80, 83] width 122 height 128
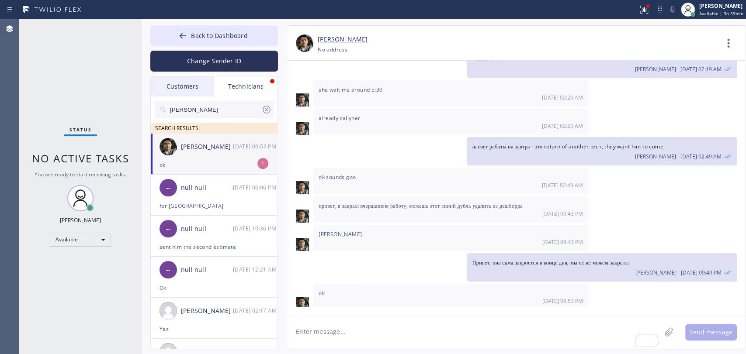
click at [99, 136] on div "Status No active tasks You are ready to start receiving tasks. Oleksiy Dmitriev…" at bounding box center [80, 186] width 122 height 335
click at [197, 159] on div "Arsen Emirian 10/09 09:53 PM" at bounding box center [215, 147] width 128 height 26
click at [165, 29] on button "Back to Dashboard" at bounding box center [214, 35] width 128 height 21
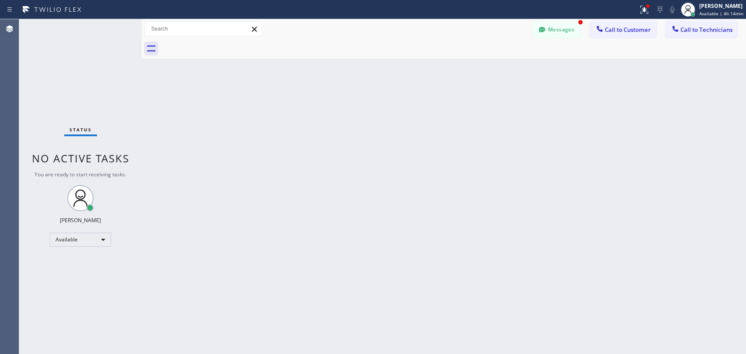
click at [532, 124] on div "Back to Dashboard Change Sender ID Customers Technicians AA Abraham Alvarado 10…" at bounding box center [444, 186] width 604 height 335
click at [558, 25] on button "Messages" at bounding box center [556, 29] width 48 height 17
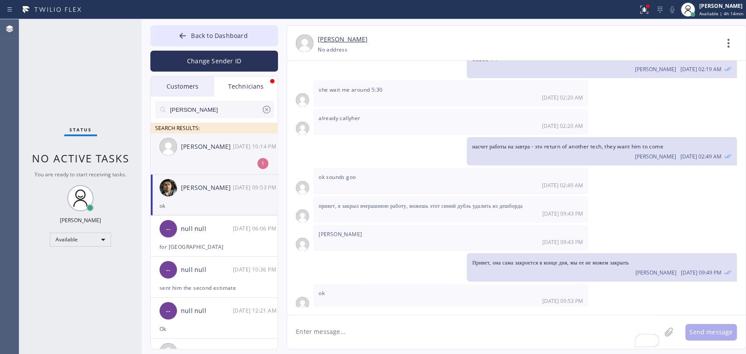
click at [215, 168] on li "Christopher Gonzales 10/09 10:14 PM 1" at bounding box center [215, 154] width 128 height 41
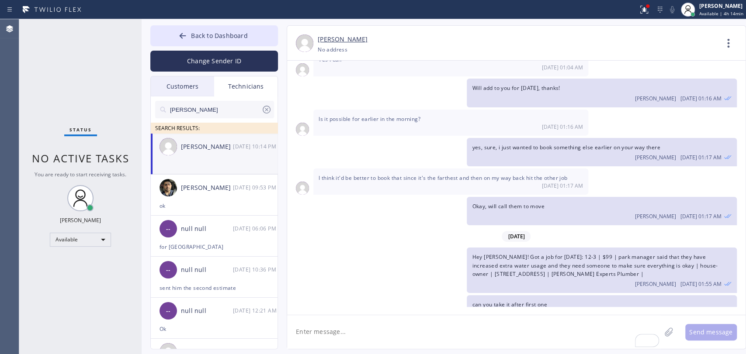
scroll to position [14175, 0]
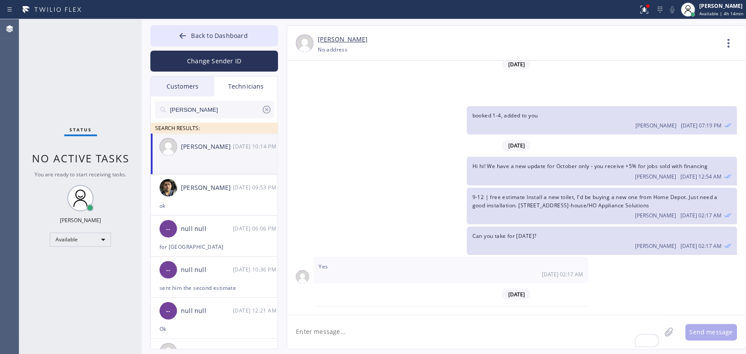
click at [344, 335] on textarea "To enrich screen reader interactions, please activate Accessibility in Grammarl…" at bounding box center [473, 332] width 373 height 34
click at [73, 144] on div "Status No active tasks You are ready to start receiving tasks. Oleksiy Dmitriev…" at bounding box center [80, 186] width 122 height 335
click at [93, 119] on div "Status No active tasks You are ready to start receiving tasks. Oleksiy Dmitriev…" at bounding box center [80, 186] width 122 height 335
click at [113, 143] on div "Status No active tasks You are ready to start receiving tasks. Oleksiy Dmitriev…" at bounding box center [80, 186] width 122 height 335
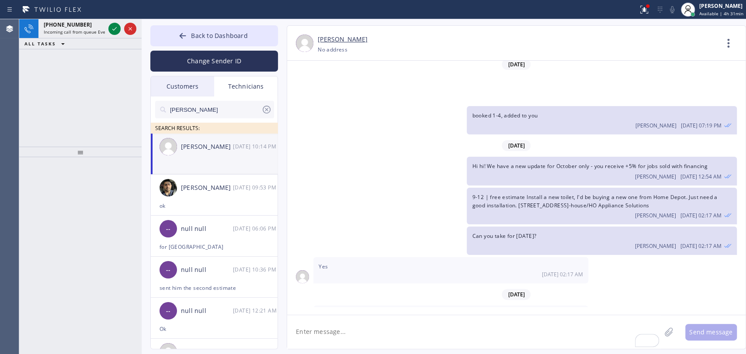
click at [91, 73] on div "+16502064646 Incoming call from queue Everybody ALL TASKS ALL TASKS ACTIVE TASK…" at bounding box center [80, 83] width 122 height 128
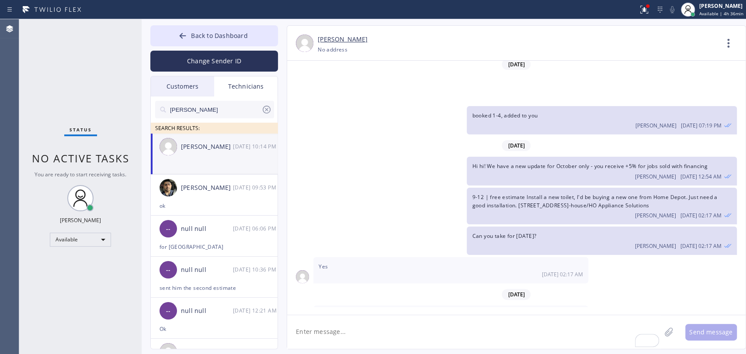
click at [66, 113] on div "Status No active tasks You are ready to start receiving tasks. Oleksiy Dmitriev…" at bounding box center [80, 186] width 122 height 335
click at [180, 41] on div at bounding box center [182, 36] width 10 height 10
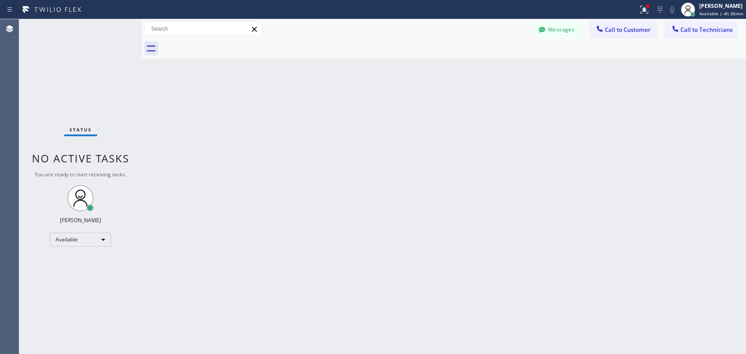
click at [704, 25] on button "Call to Technicians" at bounding box center [701, 29] width 72 height 17
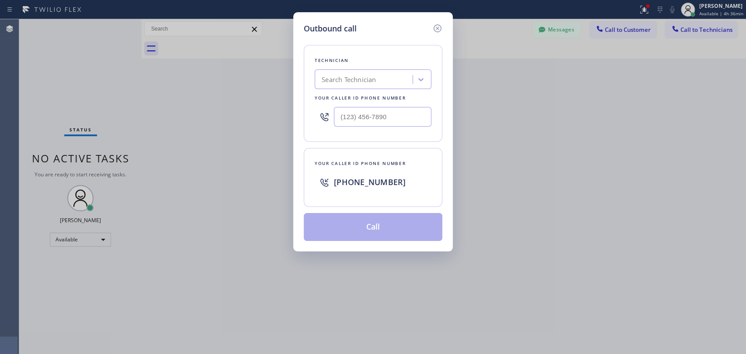
click at [309, 71] on div "Technician Search Technician Your caller id phone number" at bounding box center [373, 93] width 138 height 97
click at [349, 78] on div "Search Technician" at bounding box center [348, 80] width 54 height 10
type input "denis"
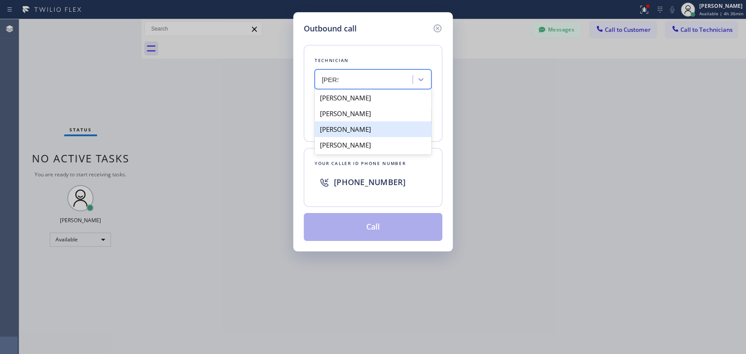
click at [352, 133] on div "[PERSON_NAME]" at bounding box center [372, 129] width 117 height 16
type input "[PHONE_NUMBER]"
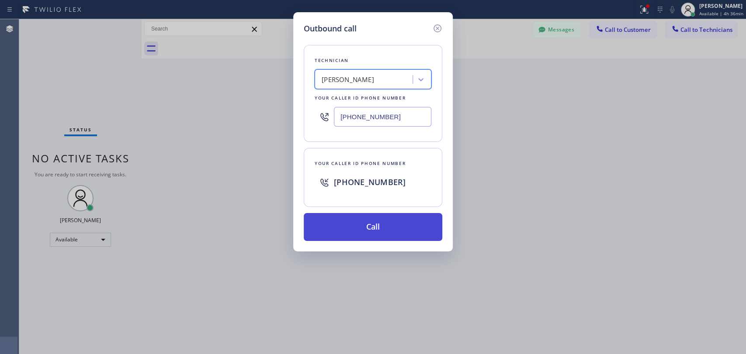
click at [370, 230] on button "Call" at bounding box center [373, 227] width 138 height 28
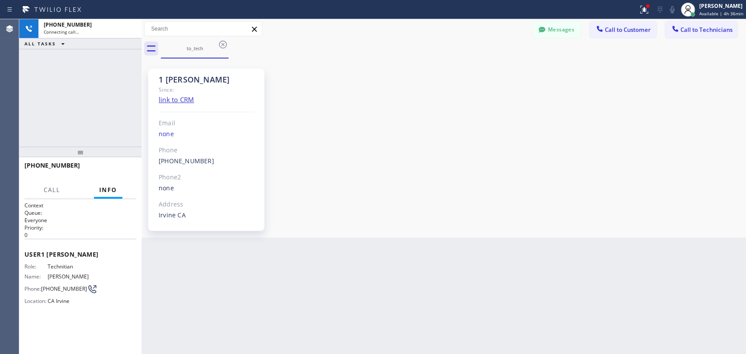
scroll to position [13529, 0]
click at [182, 82] on div "1 [PERSON_NAME]" at bounding box center [207, 80] width 96 height 10
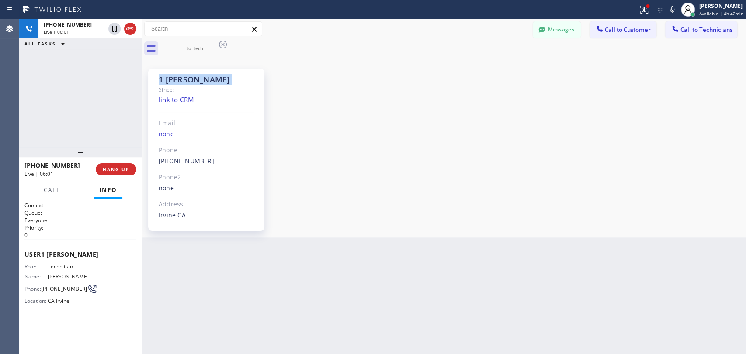
click at [182, 78] on div "1 [PERSON_NAME]" at bounding box center [207, 80] width 96 height 10
click at [220, 80] on div "1 [PERSON_NAME]" at bounding box center [207, 80] width 96 height 10
click at [213, 81] on div "1 [PERSON_NAME]" at bounding box center [207, 80] width 96 height 10
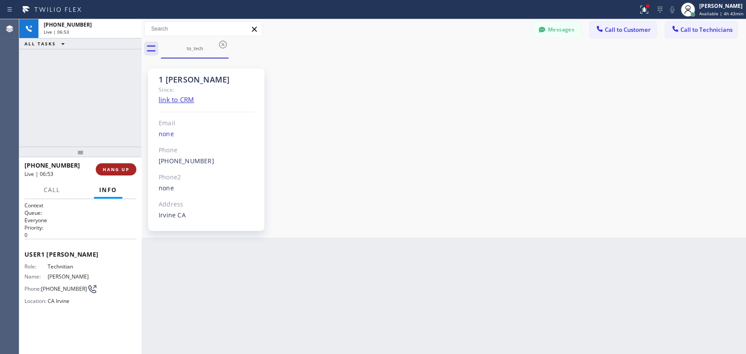
click at [121, 167] on span "HANG UP" at bounding box center [116, 169] width 27 height 6
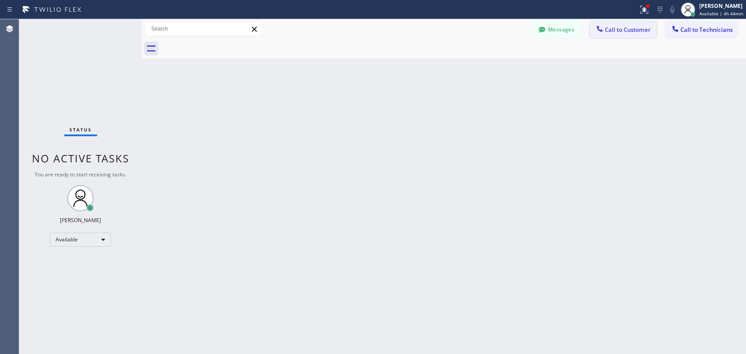
click at [608, 26] on span "Call to Customer" at bounding box center [627, 30] width 46 height 8
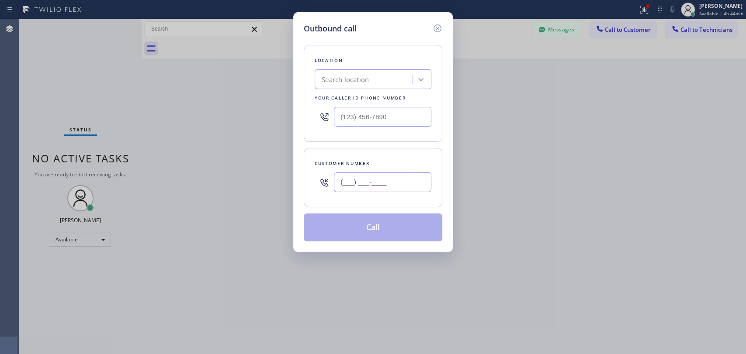
click at [363, 186] on input "(___) ___-____" at bounding box center [382, 183] width 97 height 20
paste input "213) 842-5222"
type input "[PHONE_NUMBER]"
click at [387, 78] on div "Search location" at bounding box center [364, 79] width 95 height 15
paste input "Aliso Viejo Air Duct Cleaning"
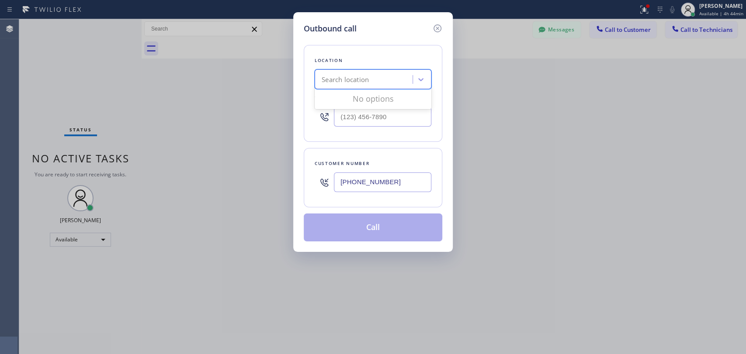
type input "Aliso Viejo Air Duct Cleaning"
click at [325, 76] on div "Search location" at bounding box center [364, 79] width 95 height 15
click at [377, 74] on div "Search location" at bounding box center [364, 79] width 95 height 15
paste input "Aliso Viejo Air Duct Cleaning"
type input "Aliso Viejo Air Duct Cleaning"
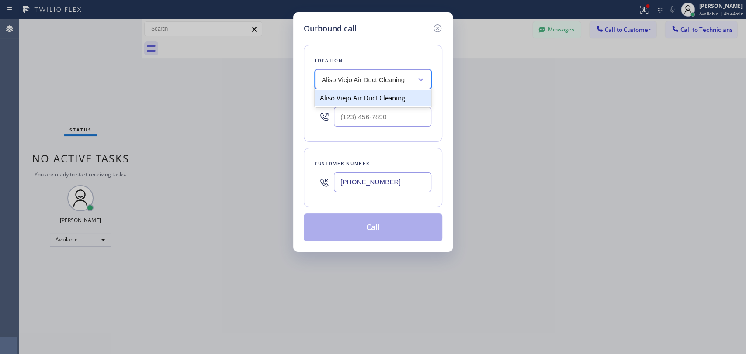
click at [370, 89] on div "Aliso Viejo Air Duct Cleaning" at bounding box center [372, 97] width 117 height 19
click at [370, 97] on div "Aliso Viejo Air Duct Cleaning" at bounding box center [372, 98] width 117 height 16
type input "[PHONE_NUMBER]"
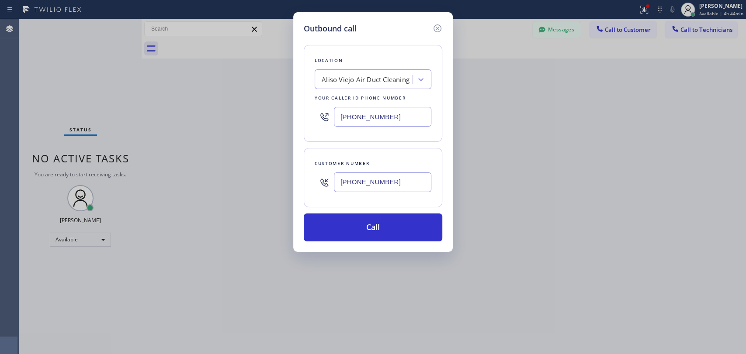
drag, startPoint x: 359, startPoint y: 229, endPoint x: 325, endPoint y: 103, distance: 130.9
click at [359, 228] on button "Call" at bounding box center [373, 228] width 138 height 28
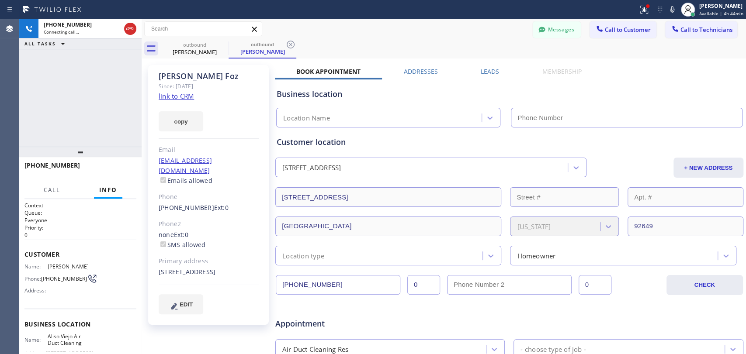
type input "[PHONE_NUMBER]"
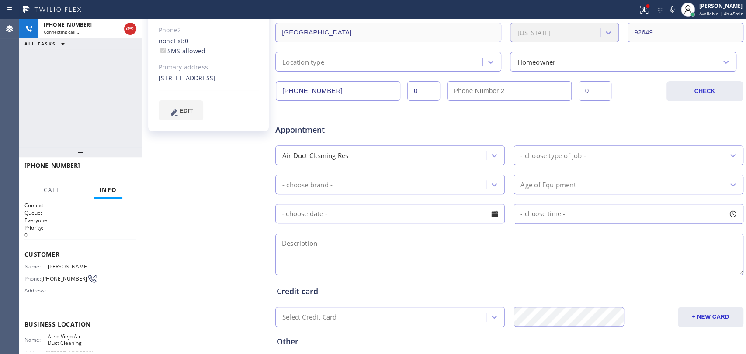
click at [313, 258] on textarea at bounding box center [509, 254] width 468 height 41
type textarea "щ"
click at [417, 247] on textarea "need to start an application with Caree manufacte" at bounding box center [509, 254] width 468 height 41
click at [418, 246] on textarea "need to start an application with Caree manufacte" at bounding box center [509, 254] width 468 height 41
click at [301, 251] on textarea "need to start an application with Caree Manufacte," at bounding box center [509, 254] width 468 height 41
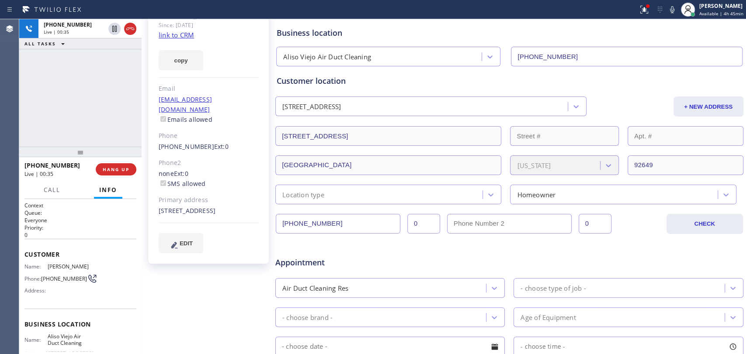
scroll to position [0, 0]
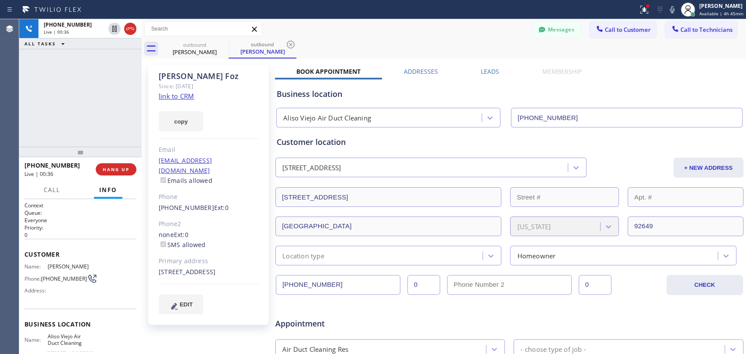
type textarea "need to start an application with Caree Manufacte,"
click at [93, 128] on div "[PHONE_NUMBER] Live | 01:21 ALL TASKS ALL TASKS ACTIVE TASKS TASKS IN WRAP UP" at bounding box center [80, 83] width 122 height 128
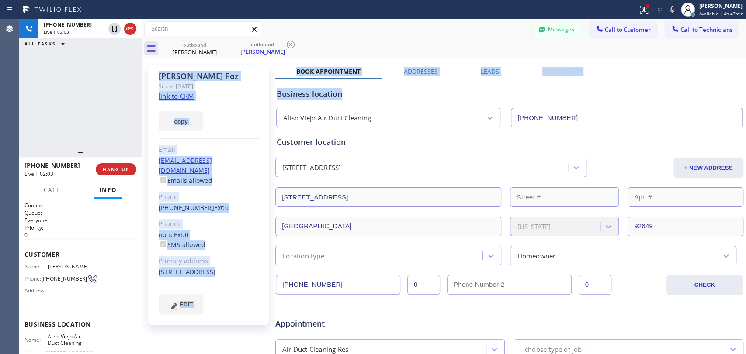
drag, startPoint x: 159, startPoint y: 76, endPoint x: 341, endPoint y: 90, distance: 183.1
click at [341, 90] on div "[PERSON_NAME] Since: [DATE] link to CRM copy Email [EMAIL_ADDRESS][DOMAIN_NAME]…" at bounding box center [444, 344] width 600 height 566
click at [341, 90] on div "Business location" at bounding box center [508, 94] width 465 height 12
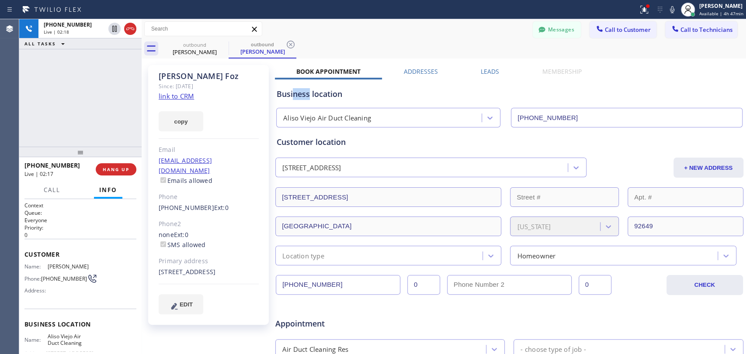
drag, startPoint x: 309, startPoint y: 93, endPoint x: 293, endPoint y: 93, distance: 16.2
click at [293, 93] on div "Business location" at bounding box center [508, 94] width 465 height 12
click at [104, 172] on span "HANG UP" at bounding box center [116, 169] width 27 height 6
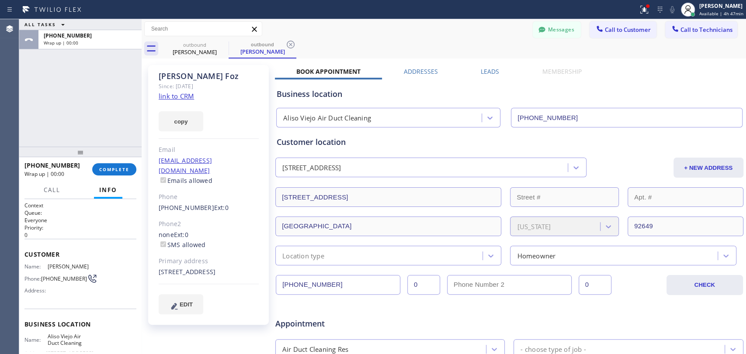
click at [111, 165] on button "COMPLETE" at bounding box center [114, 169] width 44 height 12
click at [102, 120] on div "ALL TASKS ALL TASKS ACTIVE TASKS TASKS IN WRAP UP [PHONE_NUMBER] Wrap up | 00:00" at bounding box center [80, 83] width 122 height 128
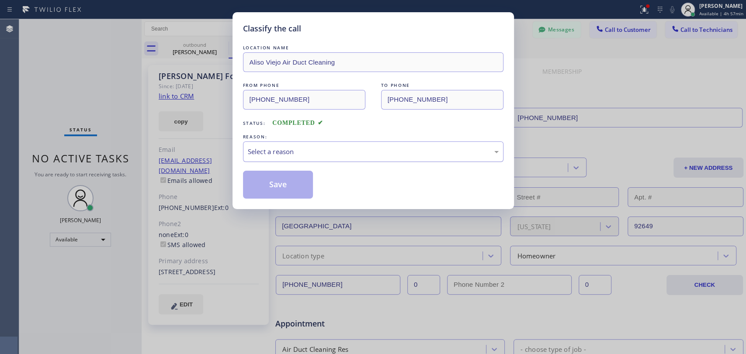
click at [266, 142] on div "Select a reason" at bounding box center [373, 152] width 260 height 21
click at [272, 176] on button "Save" at bounding box center [278, 185] width 70 height 28
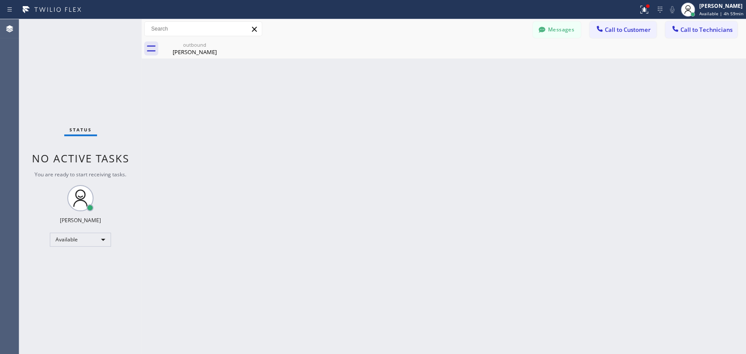
click at [683, 32] on span "Call to Technicians" at bounding box center [706, 30] width 52 height 8
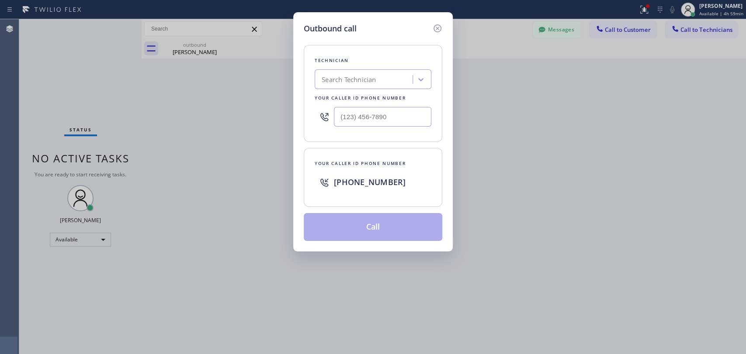
drag, startPoint x: 384, startPoint y: 69, endPoint x: 372, endPoint y: 69, distance: 12.7
click at [372, 69] on div "Technician Search Technician Your caller id phone number" at bounding box center [373, 93] width 138 height 97
click at [369, 73] on div "Search Technician" at bounding box center [364, 79] width 95 height 15
type input "chri"
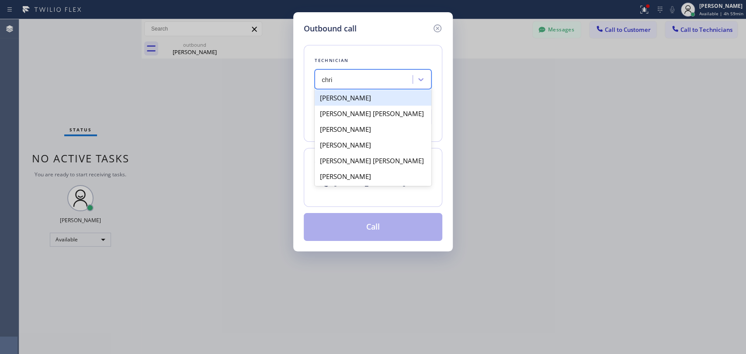
click at [359, 96] on div "[PERSON_NAME]" at bounding box center [372, 98] width 117 height 16
type input "[PHONE_NUMBER]"
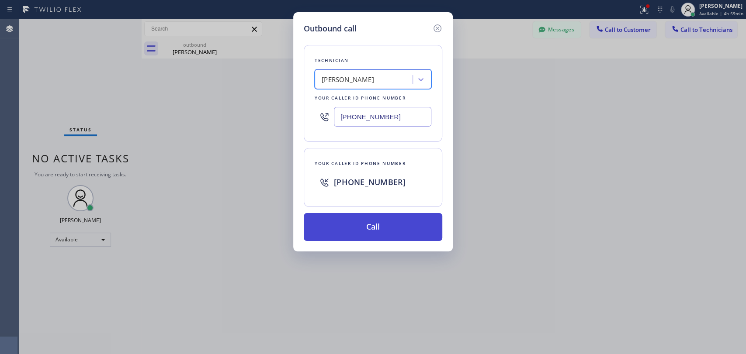
click at [365, 231] on button "Call" at bounding box center [373, 227] width 138 height 28
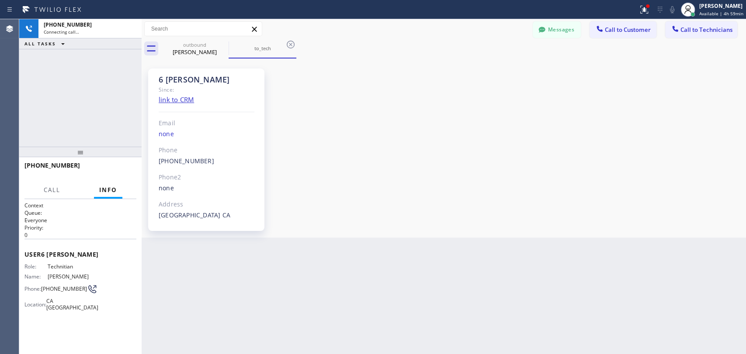
scroll to position [14175, 0]
click at [126, 167] on span "HANG UP" at bounding box center [116, 169] width 27 height 6
click at [722, 22] on button "Call to Technicians" at bounding box center [701, 29] width 72 height 17
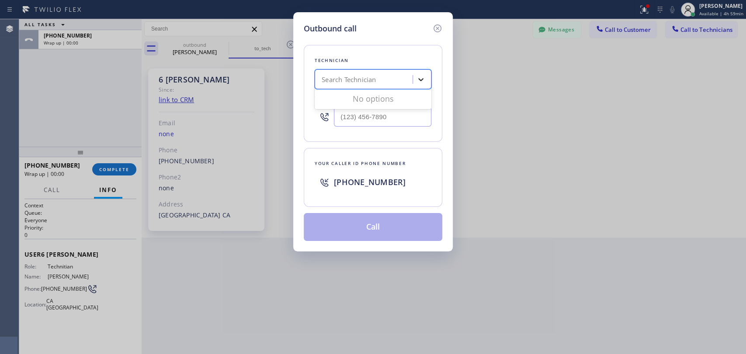
click at [423, 80] on div "Search Technician" at bounding box center [372, 79] width 117 height 20
type input "[PERSON_NAME]"
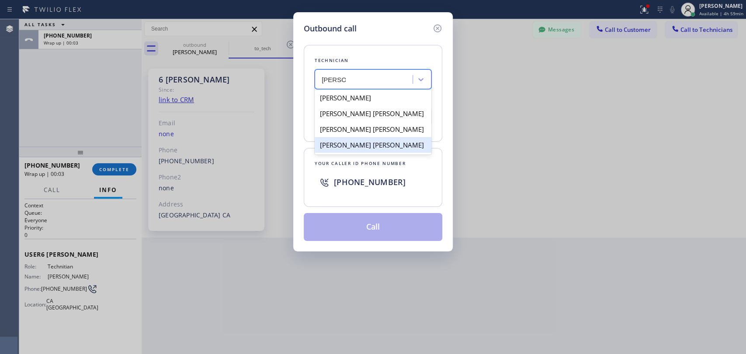
click at [331, 143] on div "[PERSON_NAME] [PERSON_NAME]" at bounding box center [372, 145] width 117 height 16
type input "[PHONE_NUMBER]"
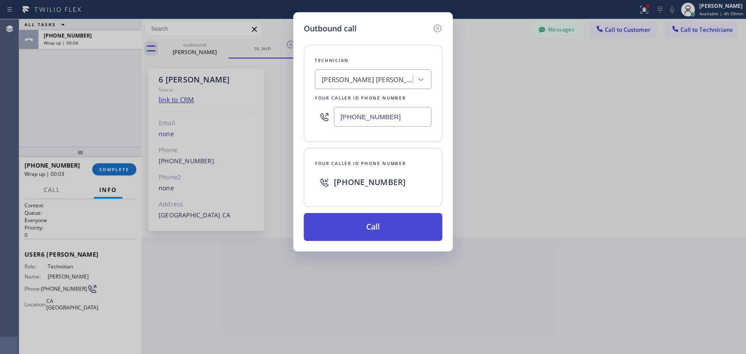
click at [355, 226] on button "Call" at bounding box center [373, 227] width 138 height 28
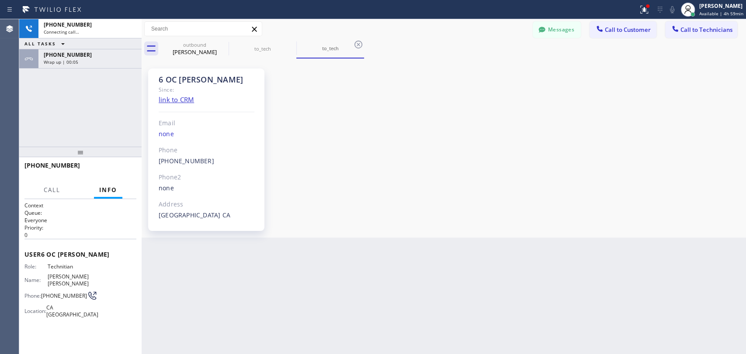
click at [100, 52] on div "[PHONE_NUMBER]" at bounding box center [90, 54] width 93 height 7
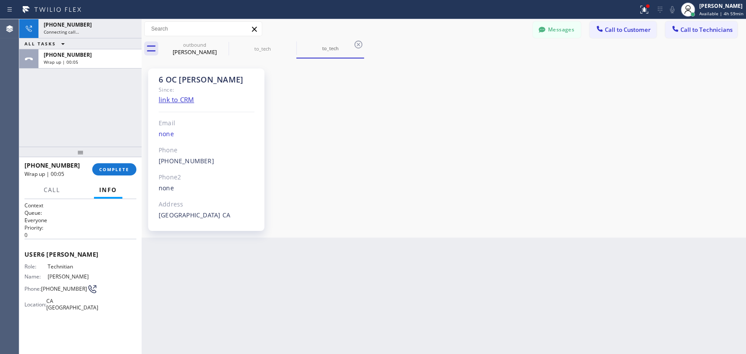
scroll to position [13516, 0]
click at [116, 162] on div "[PHONE_NUMBER] Wrap up | 00:05 COMPLETE" at bounding box center [80, 169] width 112 height 23
click at [116, 166] on button "COMPLETE" at bounding box center [114, 169] width 44 height 12
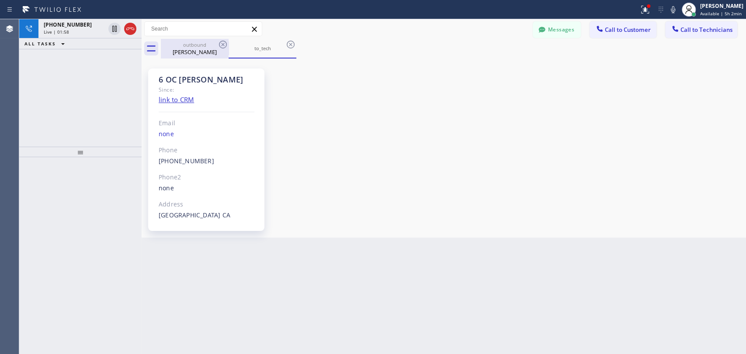
click at [214, 50] on div "[PERSON_NAME]" at bounding box center [195, 52] width 66 height 8
type textarea "need to start an application with Caree Manufacte,"
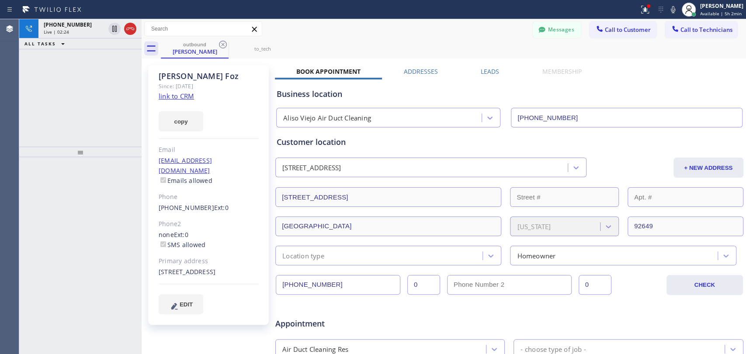
drag, startPoint x: 538, startPoint y: 28, endPoint x: 79, endPoint y: 207, distance: 492.3
click at [538, 28] on icon at bounding box center [541, 29] width 9 height 9
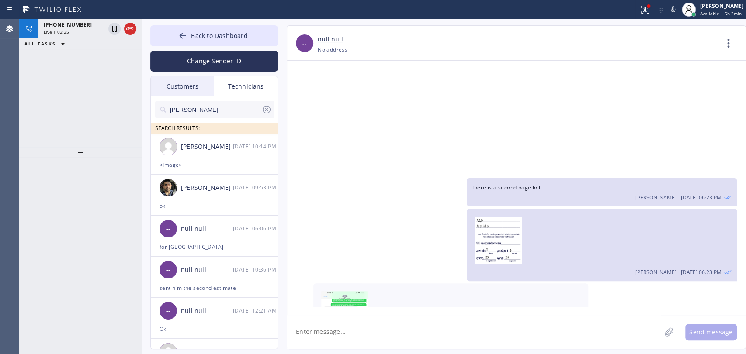
click at [189, 115] on input "[PERSON_NAME]" at bounding box center [215, 109] width 92 height 17
click at [199, 111] on input "[PERSON_NAME]" at bounding box center [215, 109] width 92 height 17
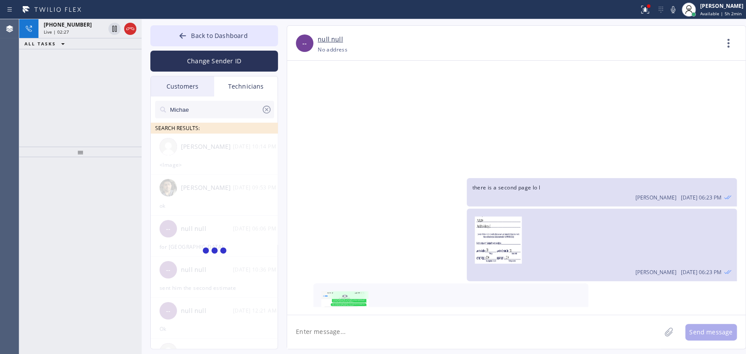
type input "[PERSON_NAME]"
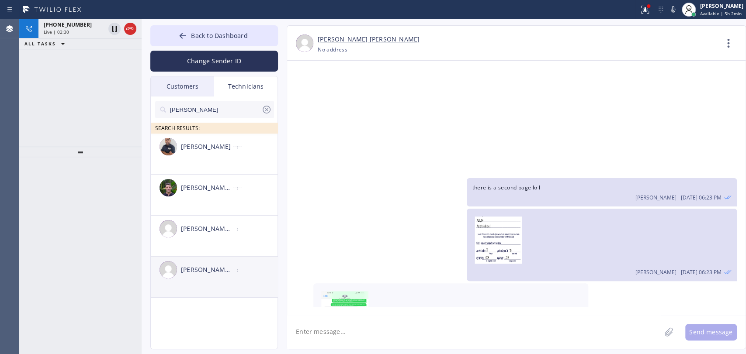
click at [220, 283] on li "[PERSON_NAME] [PERSON_NAME] --:--" at bounding box center [215, 277] width 128 height 41
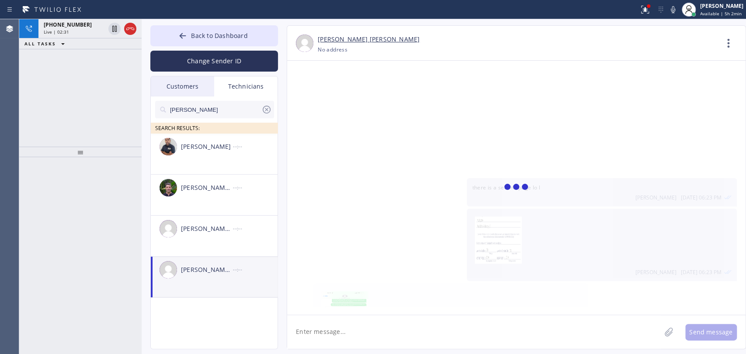
click at [328, 319] on textarea at bounding box center [473, 332] width 373 height 34
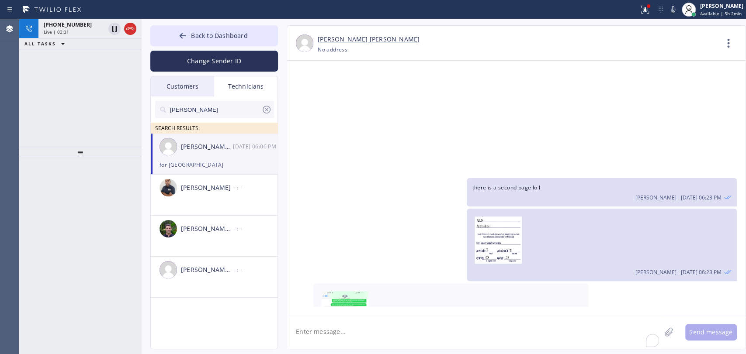
paste textarea "[PHONE_NUMBER]"
type textarea "[PHONE_NUMBER] [PERSON_NAME]"
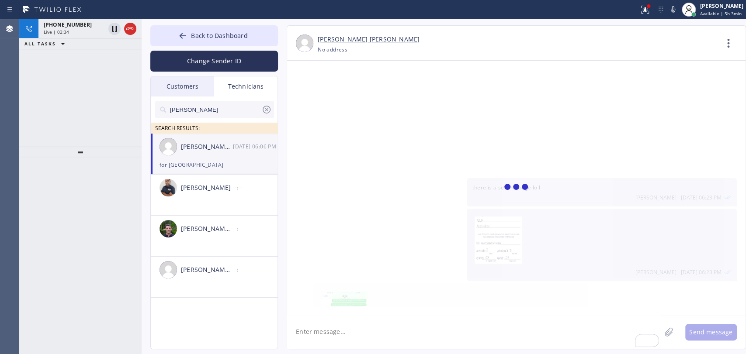
scroll to position [13546, 0]
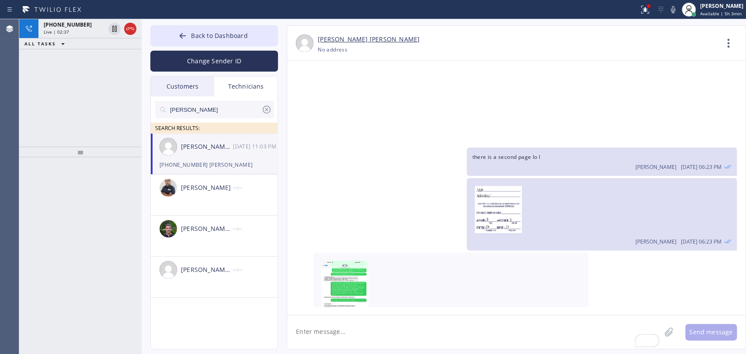
click at [494, 314] on div "[DATE] Hello [PERSON_NAME]! This is [PERSON_NAME]. got 1 job booked for [DATE] …" at bounding box center [516, 188] width 458 height 254
click at [494, 314] on div "[PERSON_NAME] [PERSON_NAME] [PHONE_NUMBER] Choose phone number No address Conta…" at bounding box center [516, 187] width 459 height 324
click at [481, 323] on textarea "To enrich screen reader interactions, please activate Accessibility in Grammarl…" at bounding box center [473, 332] width 373 height 34
paste textarea "Emerald Plumbers Placentia"
type textarea "Emerald Plumbers Placentia"
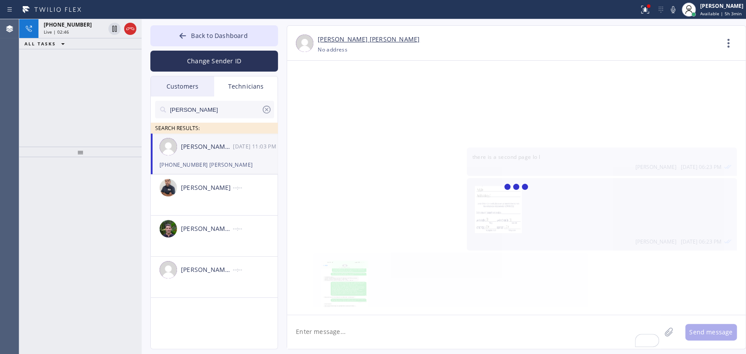
scroll to position [13577, 0]
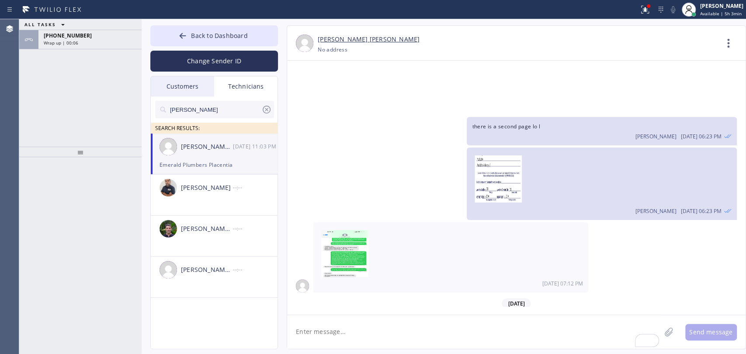
click at [317, 326] on textarea "To enrich screen reader interactions, please activate Accessibility in Grammarl…" at bounding box center [473, 332] width 373 height 34
type textarea "call Red please after you talk to the customer"
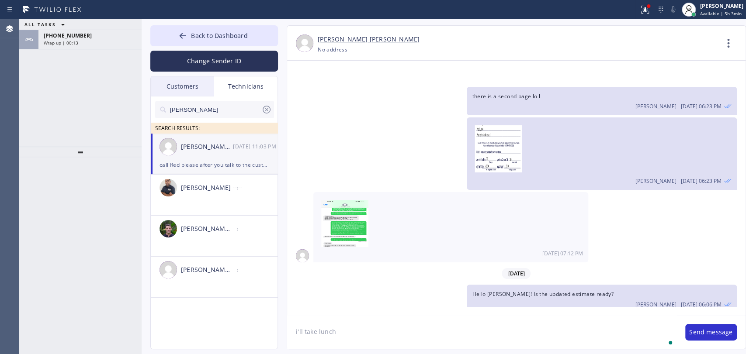
type textarea "i'll take lunch"
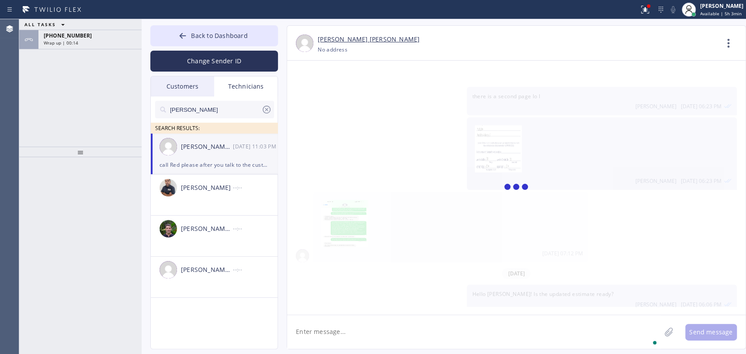
scroll to position [13638, 0]
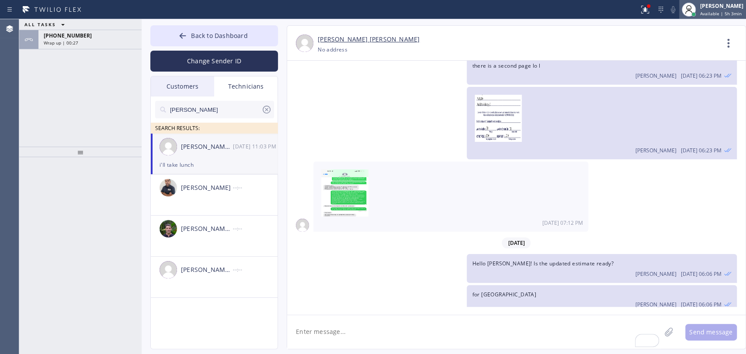
click at [731, 4] on div "[PERSON_NAME]" at bounding box center [721, 5] width 43 height 7
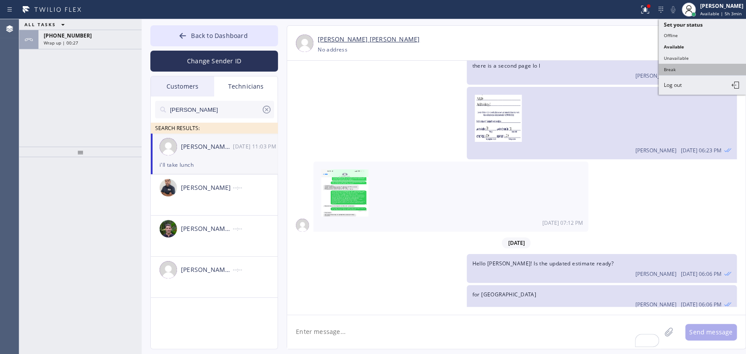
click at [685, 64] on button "Break" at bounding box center [701, 69] width 87 height 11
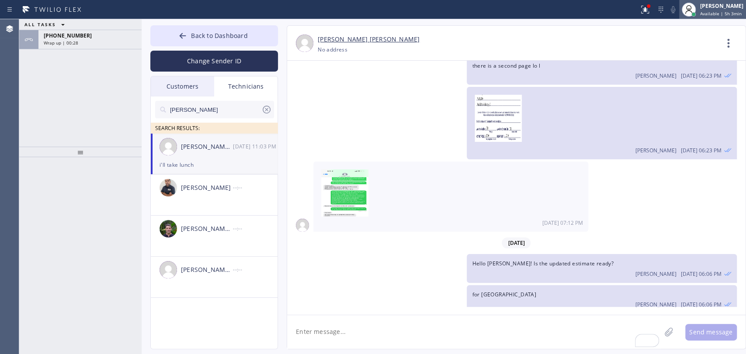
click at [723, 1] on div "[PERSON_NAME] Available | 5h 3min" at bounding box center [712, 9] width 67 height 19
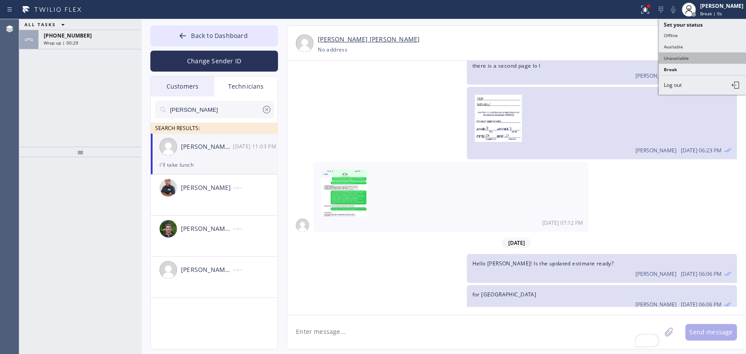
click at [670, 60] on button "Unavailable" at bounding box center [701, 57] width 87 height 11
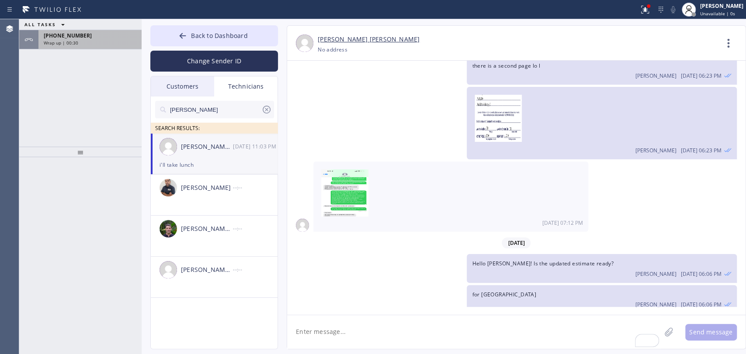
click at [83, 43] on div "Wrap up | 00:30" at bounding box center [90, 43] width 93 height 6
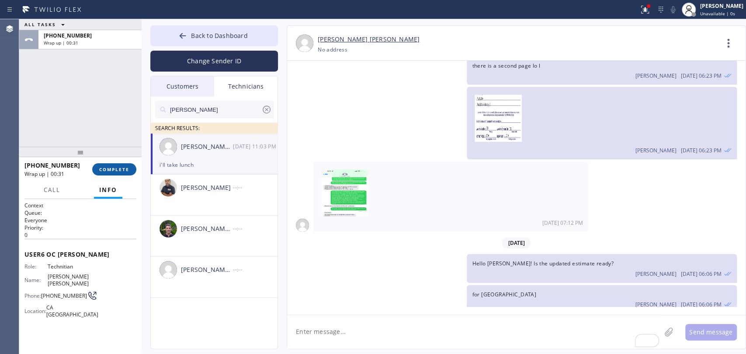
click at [128, 165] on button "COMPLETE" at bounding box center [114, 169] width 44 height 12
click at [123, 147] on div at bounding box center [80, 151] width 122 height 10
